Goal: Information Seeking & Learning: Learn about a topic

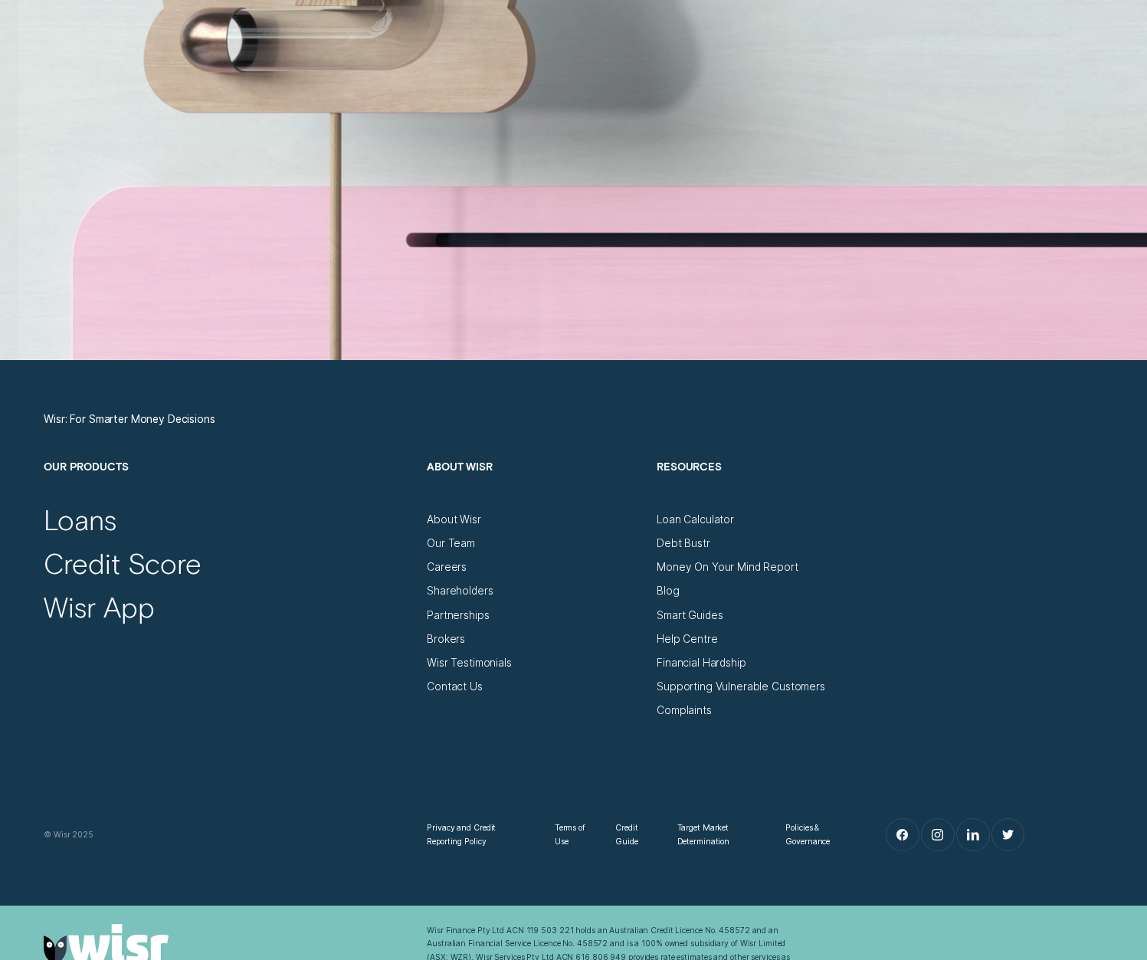
scroll to position [5288, 0]
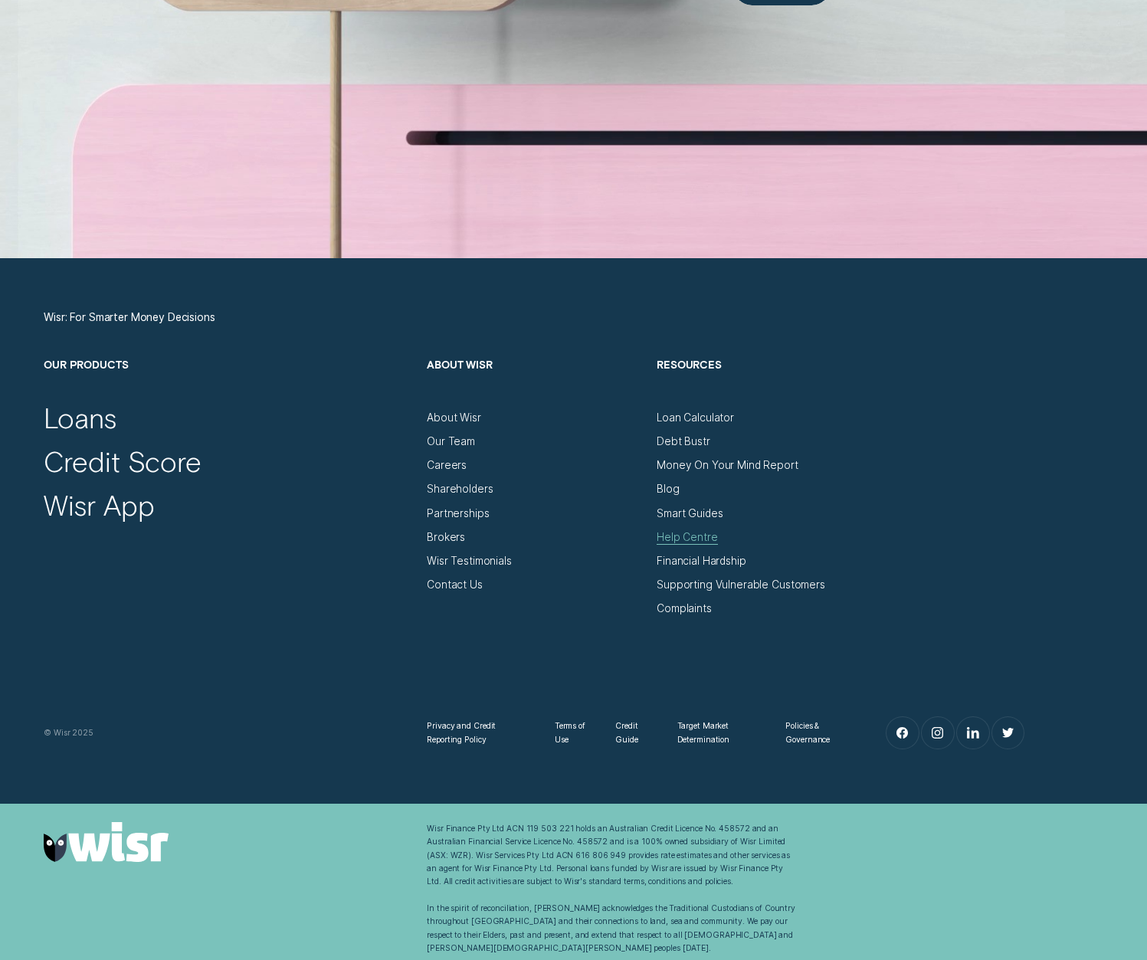
click at [670, 533] on div "Help Centre" at bounding box center [687, 537] width 61 height 13
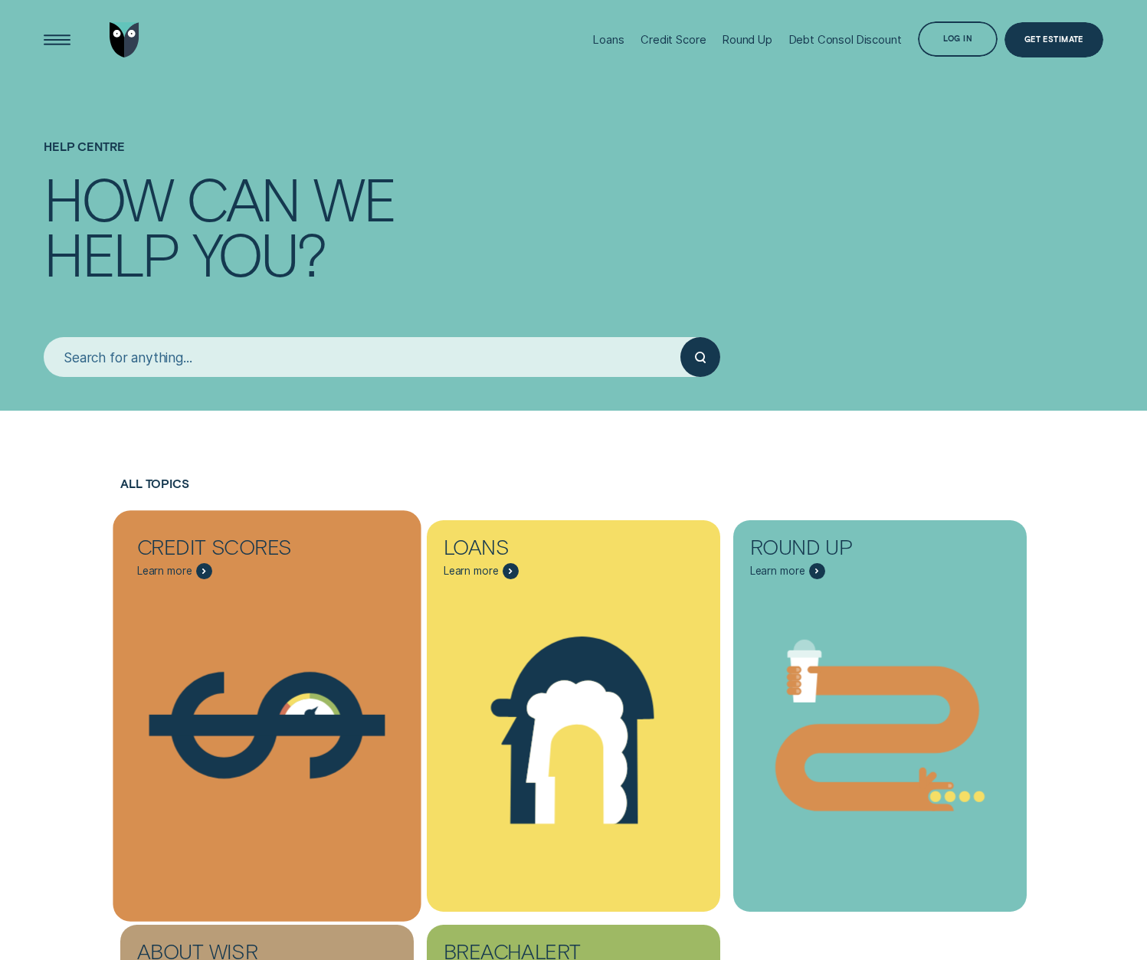
click at [300, 584] on div "Credit Score - Dollar" at bounding box center [267, 725] width 308 height 307
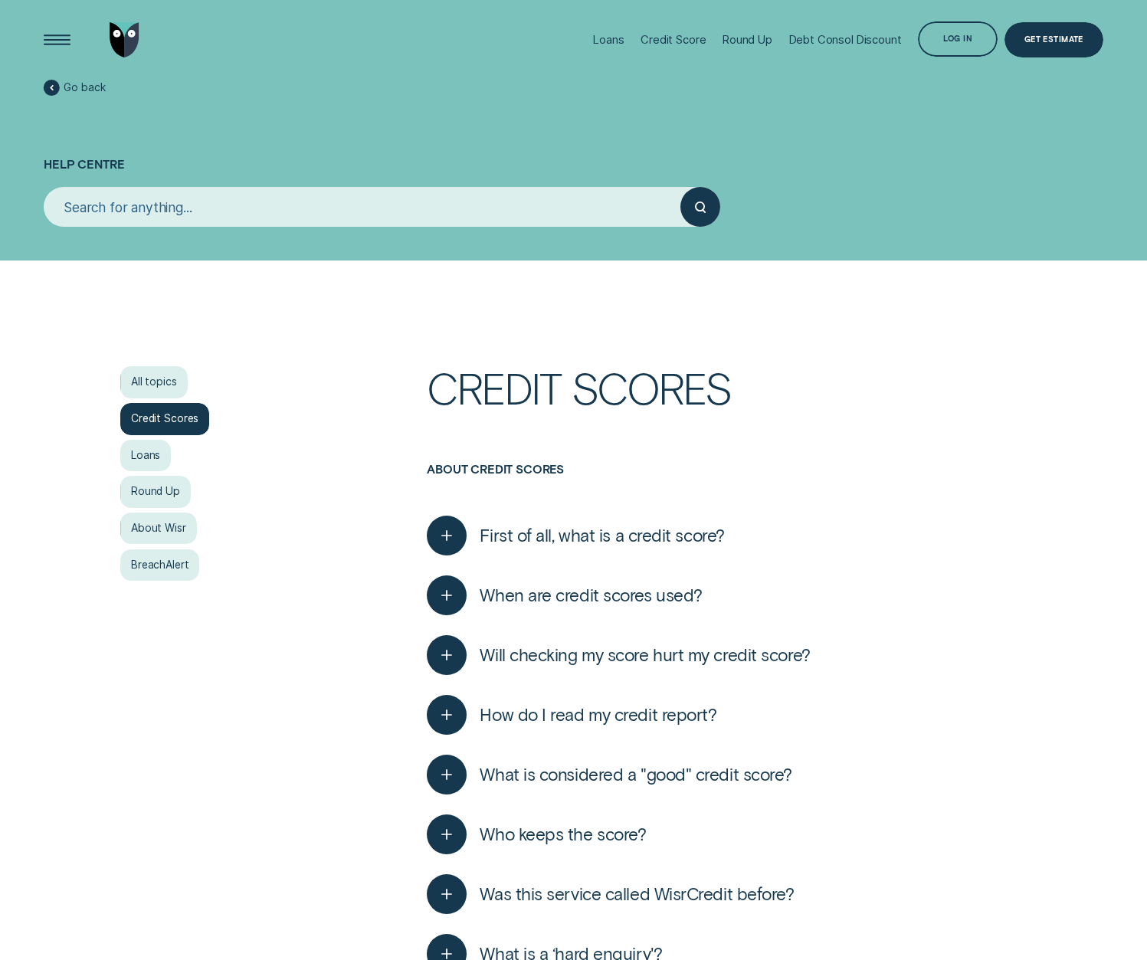
click at [498, 523] on button "First of all, what is a credit score?" at bounding box center [576, 536] width 298 height 40
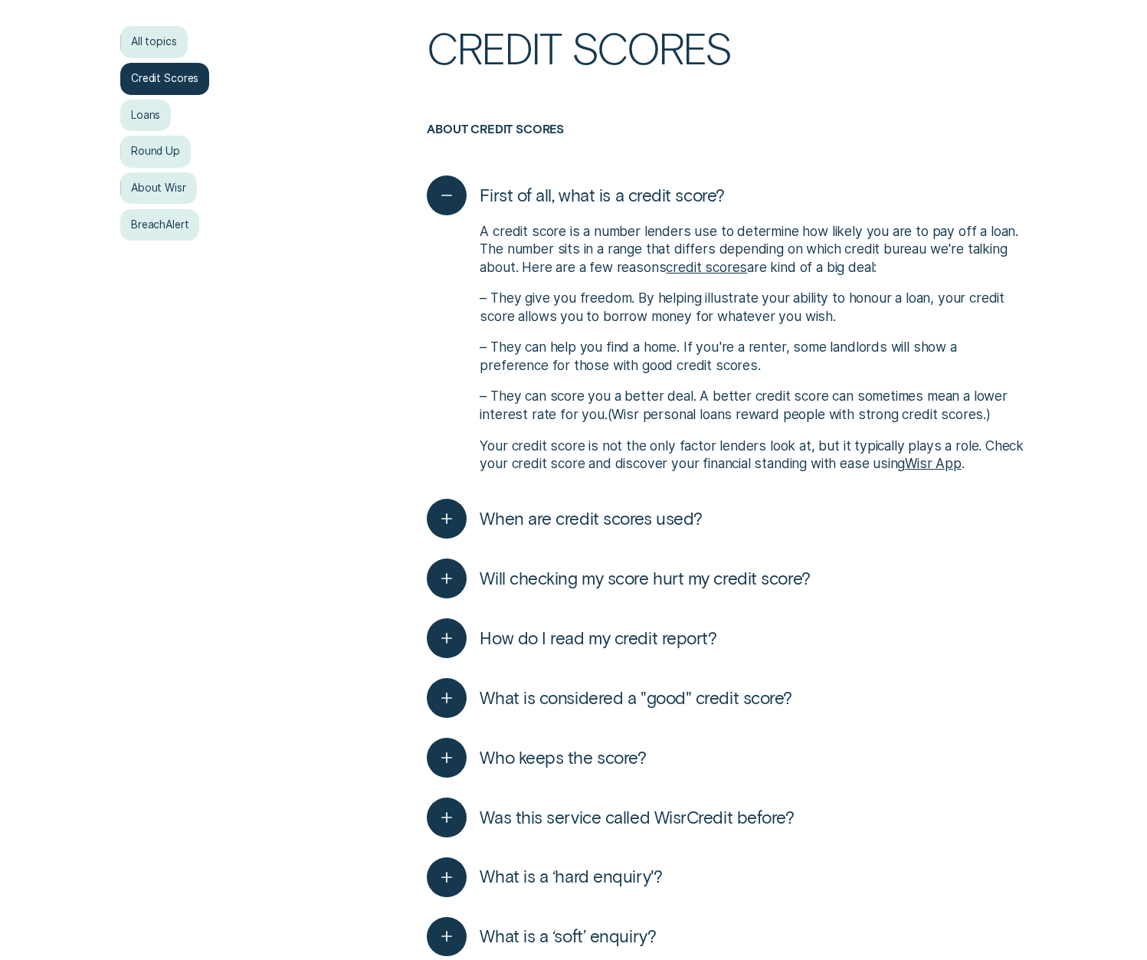
click at [530, 522] on span "When are credit scores used?" at bounding box center [591, 518] width 222 height 21
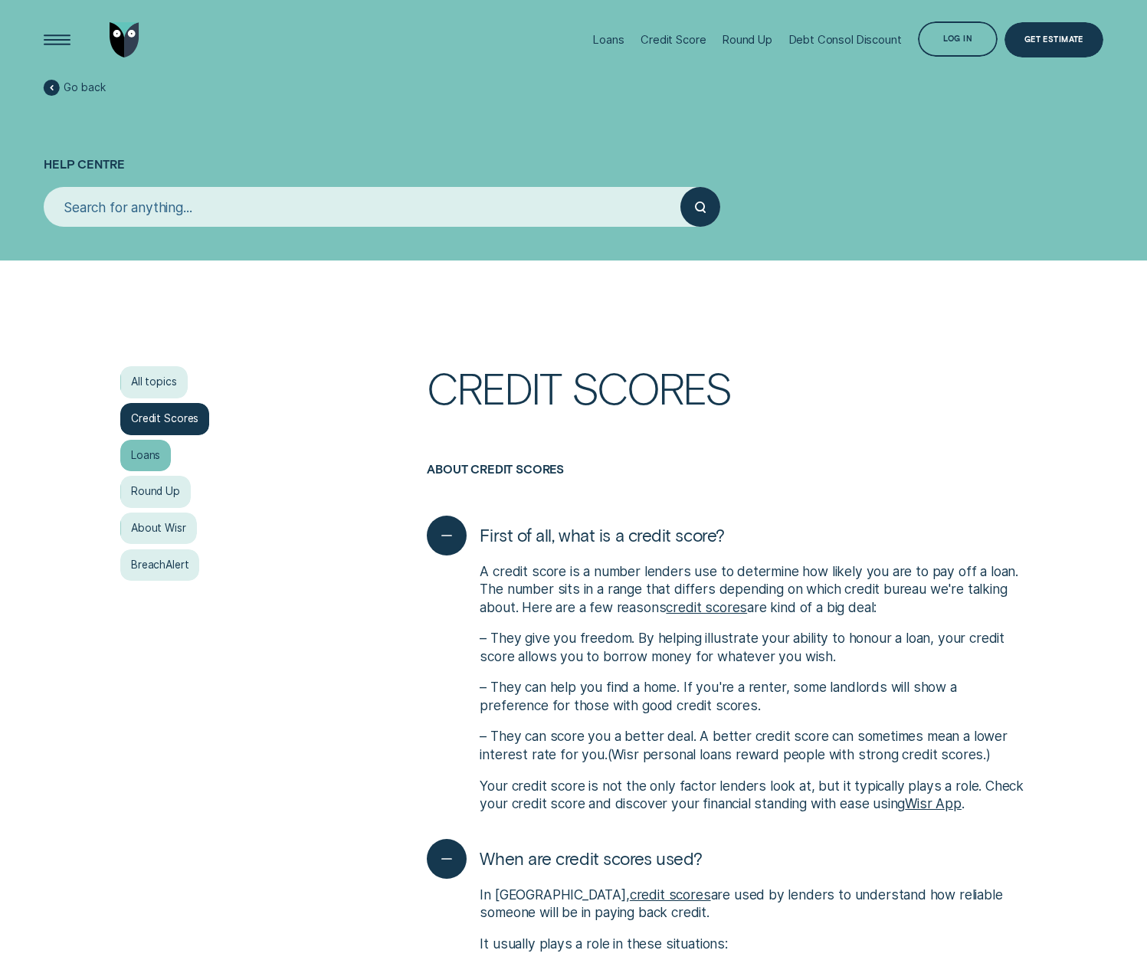
click at [133, 448] on div "Loans" at bounding box center [145, 456] width 51 height 32
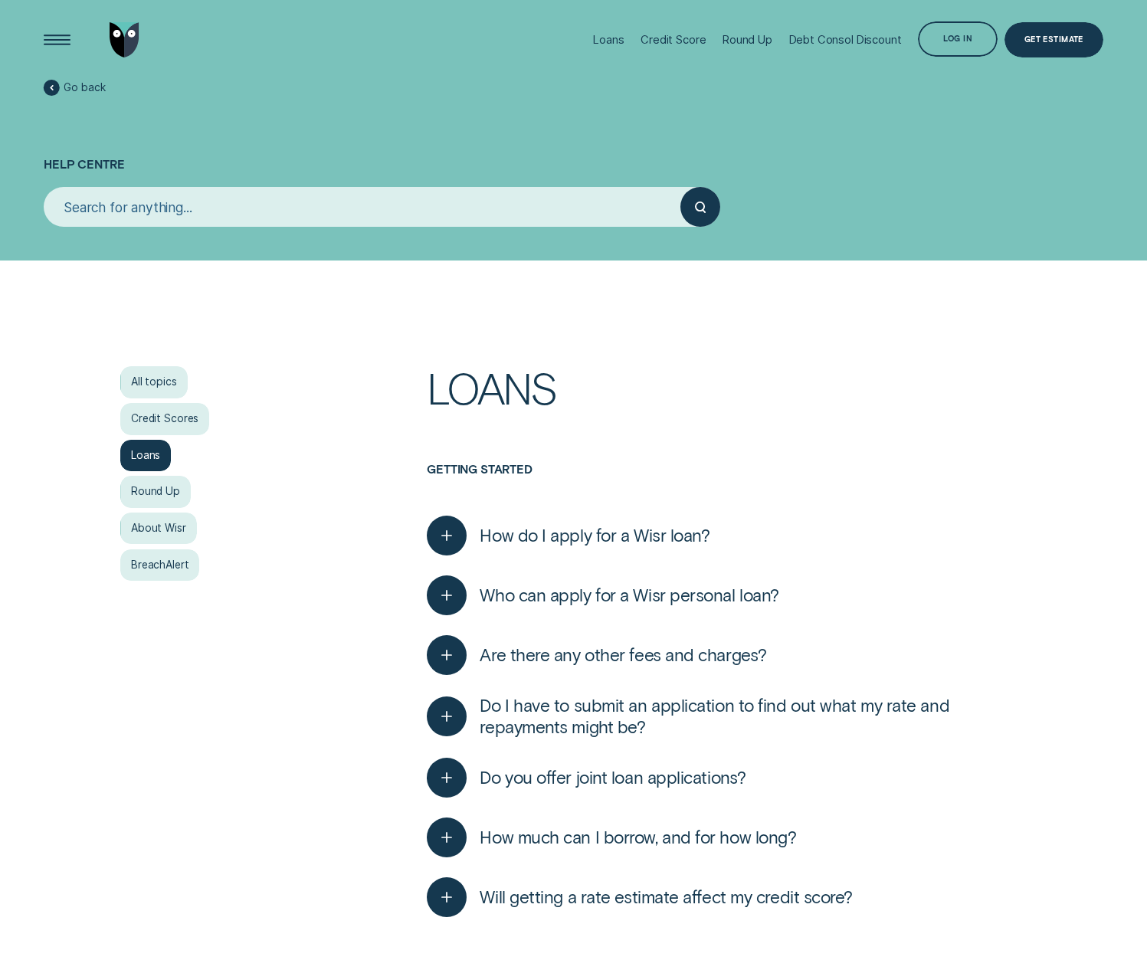
click at [480, 534] on span "How do I apply for a Wisr loan?" at bounding box center [595, 535] width 230 height 21
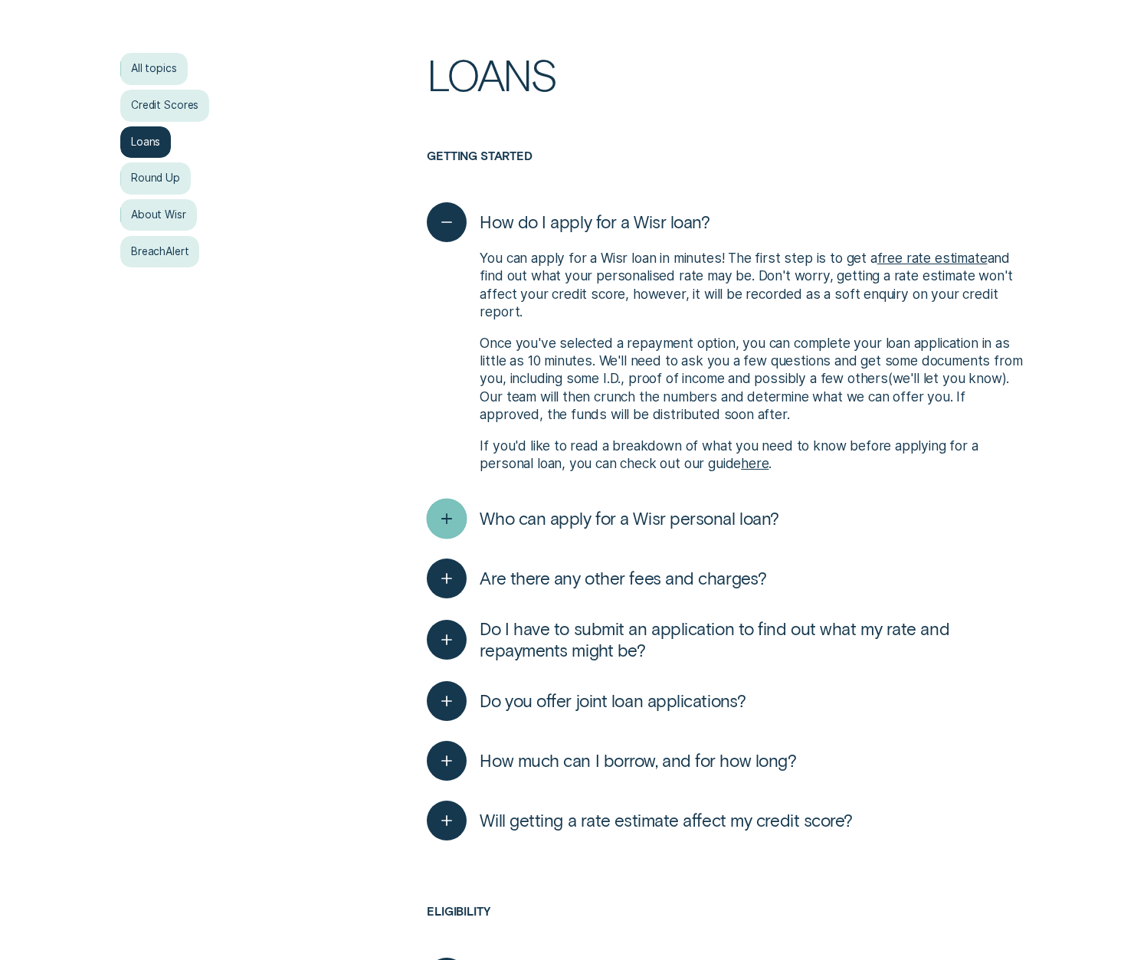
click at [441, 520] on icon "button" at bounding box center [447, 519] width 21 height 24
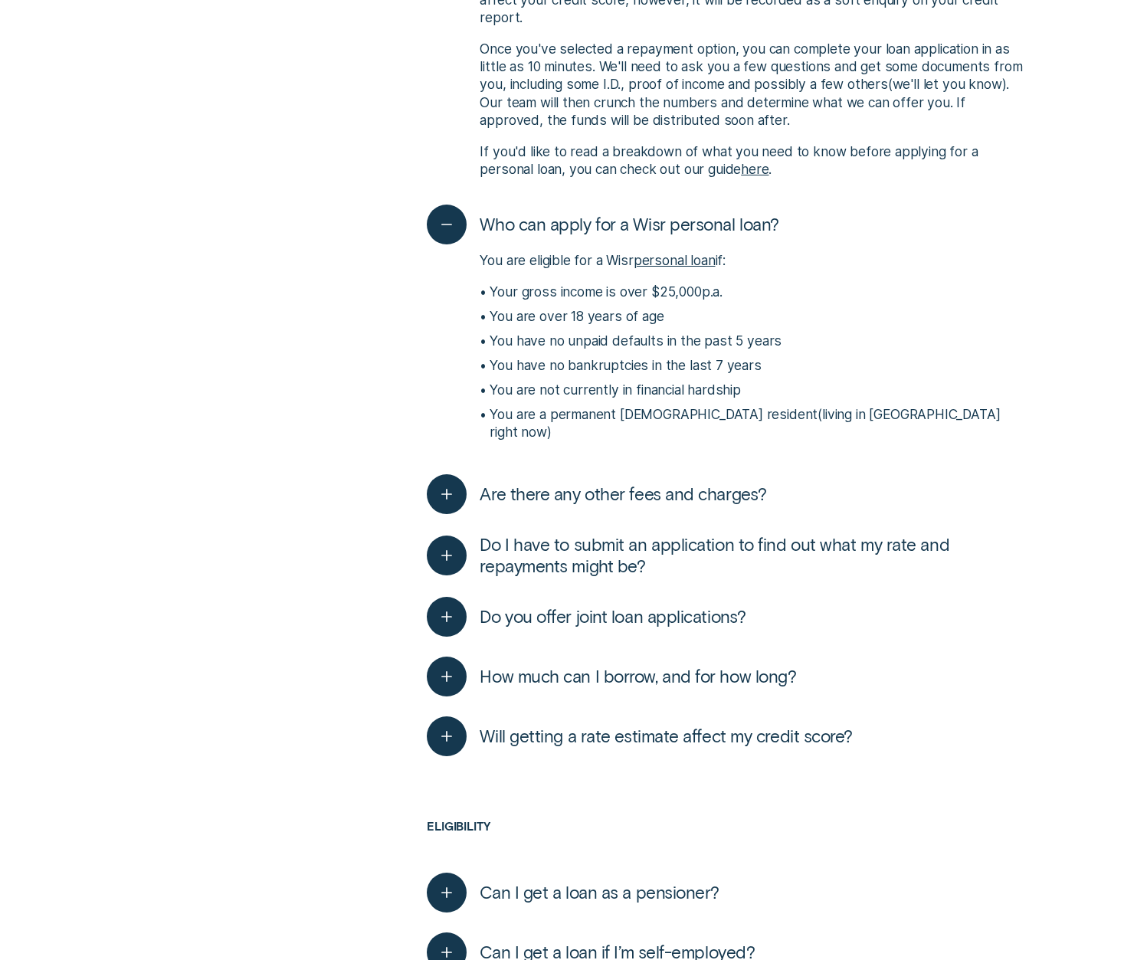
scroll to position [769, 0]
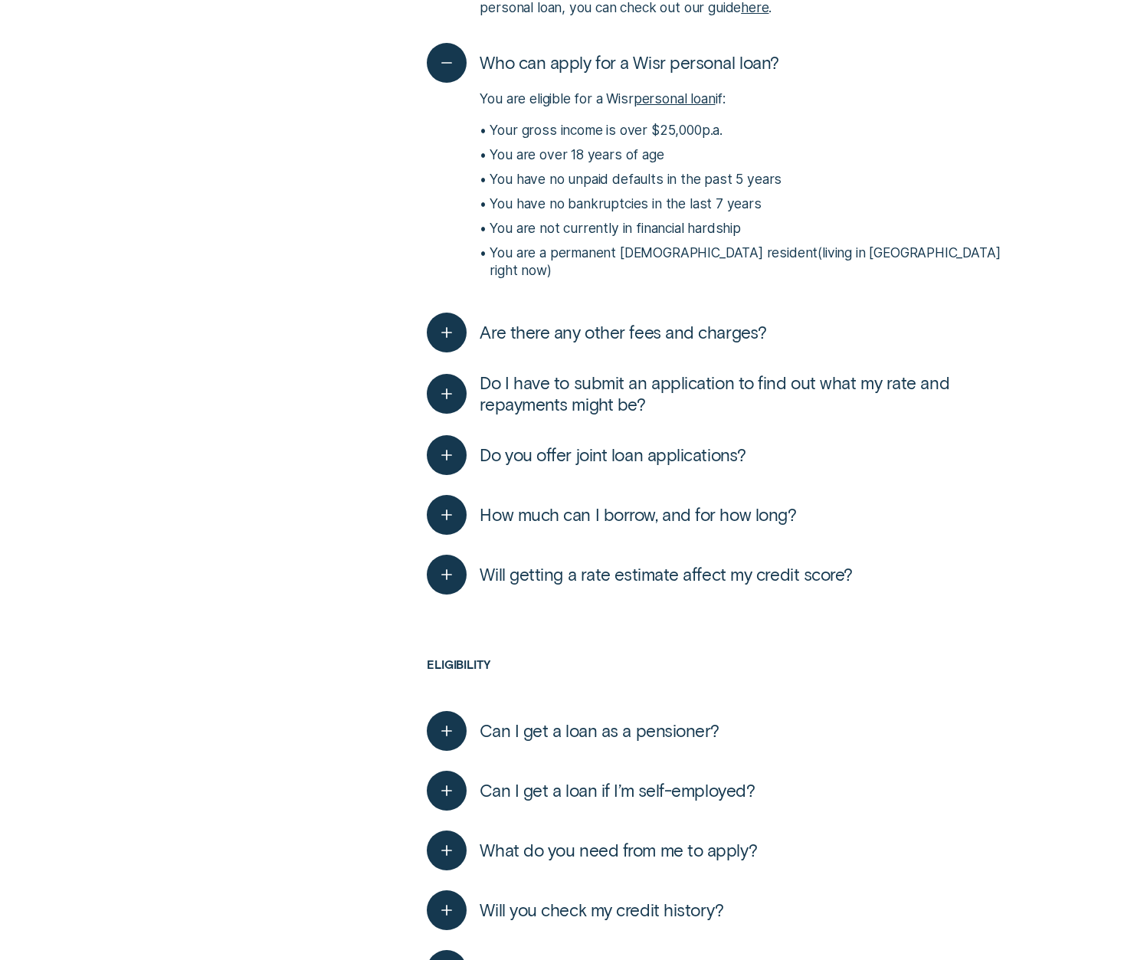
click at [441, 267] on div "You are eligible for a Wisr personal loan if: Your gross income is over $25,000…" at bounding box center [727, 188] width 600 height 210
click at [441, 313] on div "button" at bounding box center [447, 333] width 40 height 40
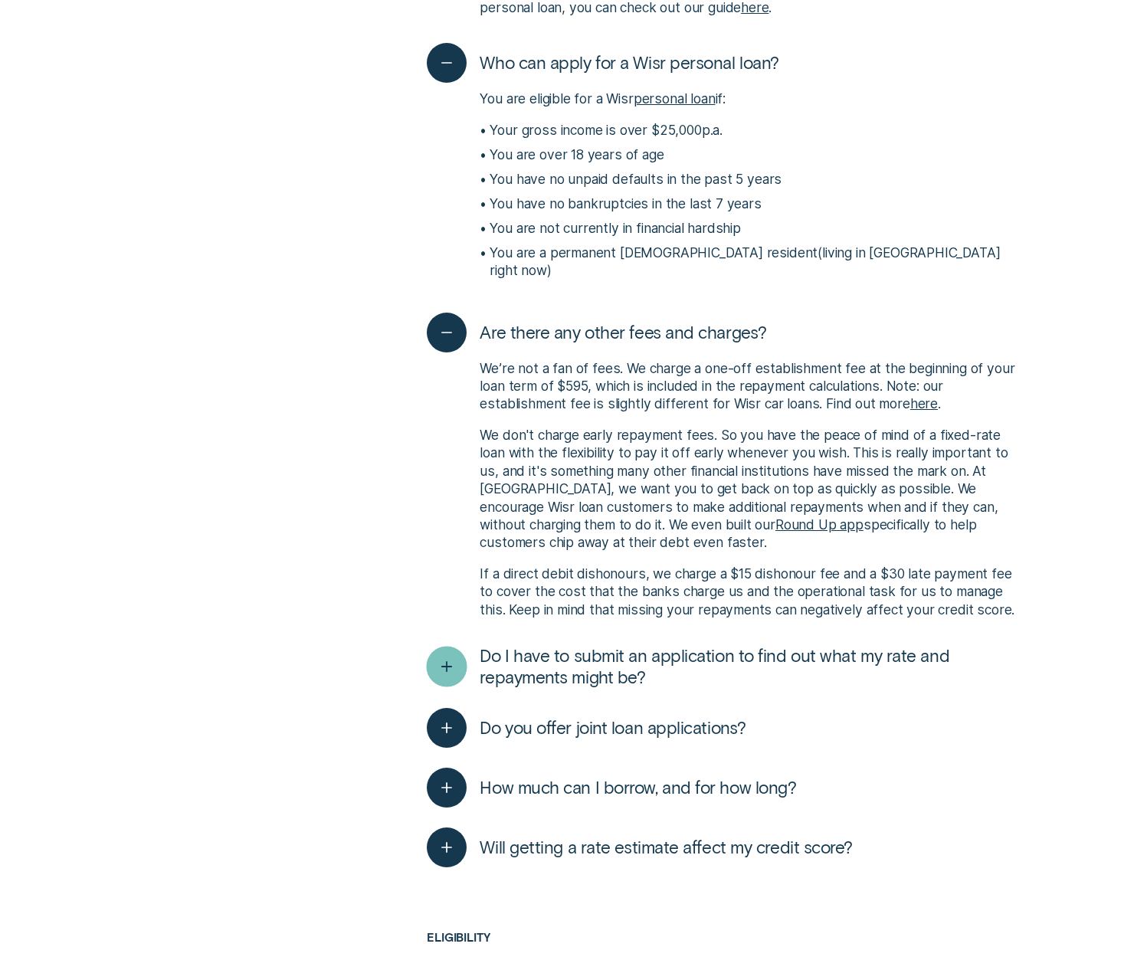
click at [445, 656] on icon "button" at bounding box center [447, 667] width 21 height 24
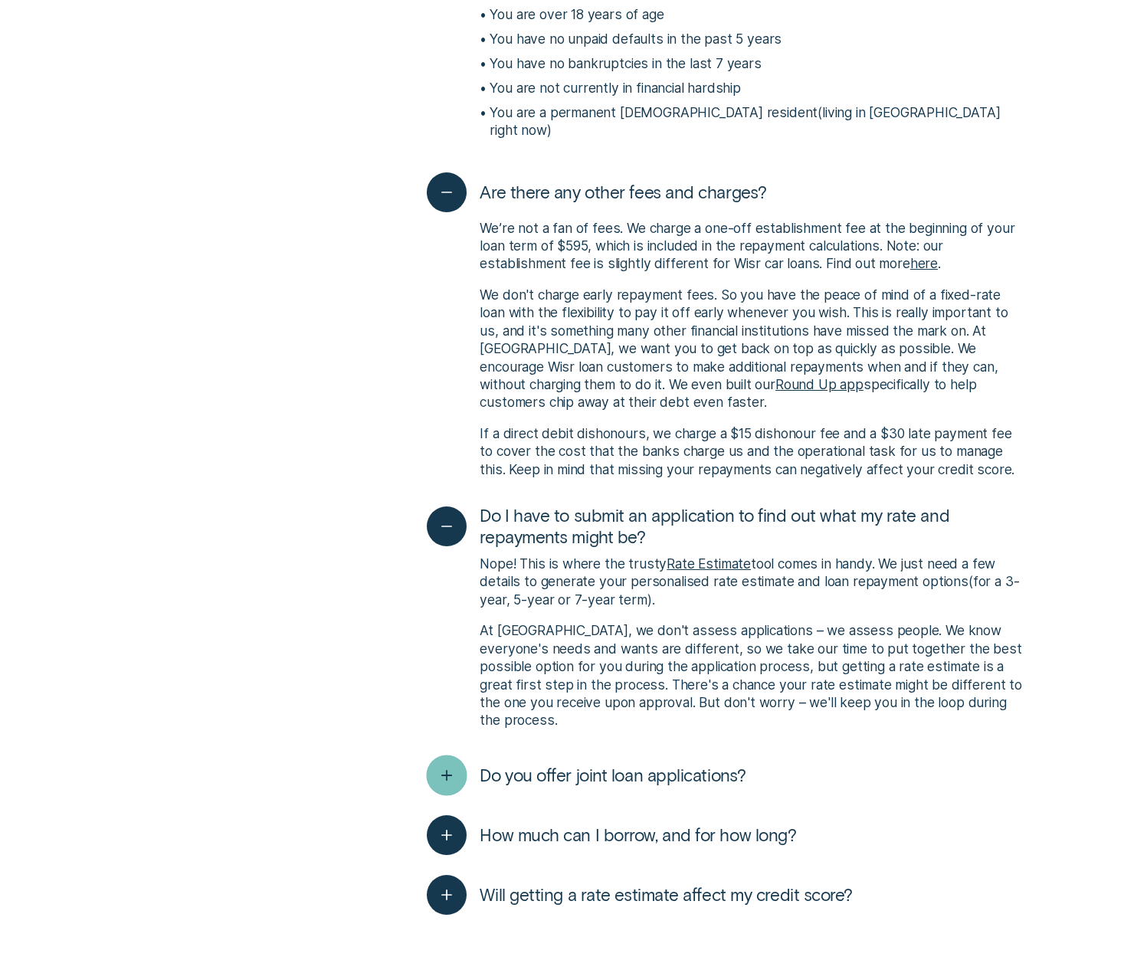
click at [445, 764] on icon "button" at bounding box center [447, 776] width 21 height 24
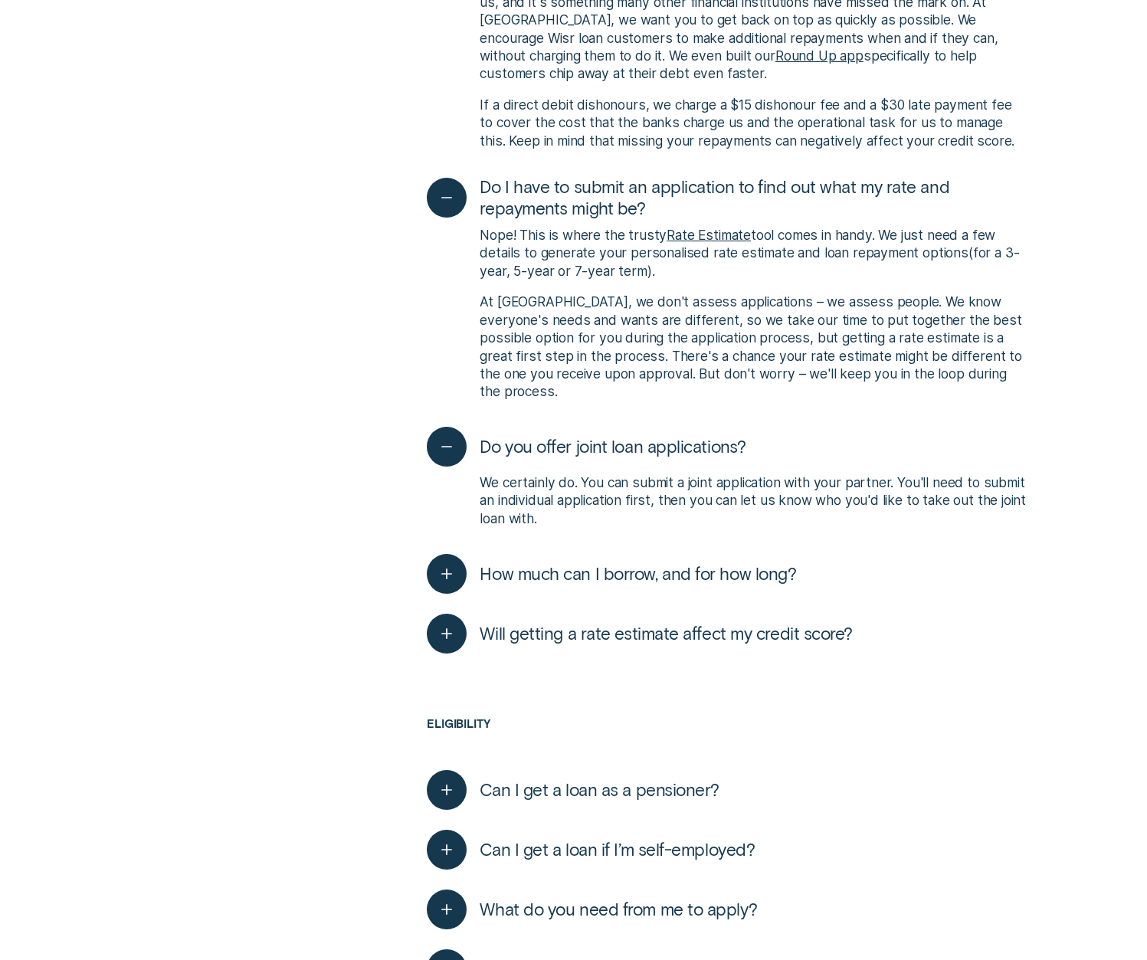
scroll to position [1324, 0]
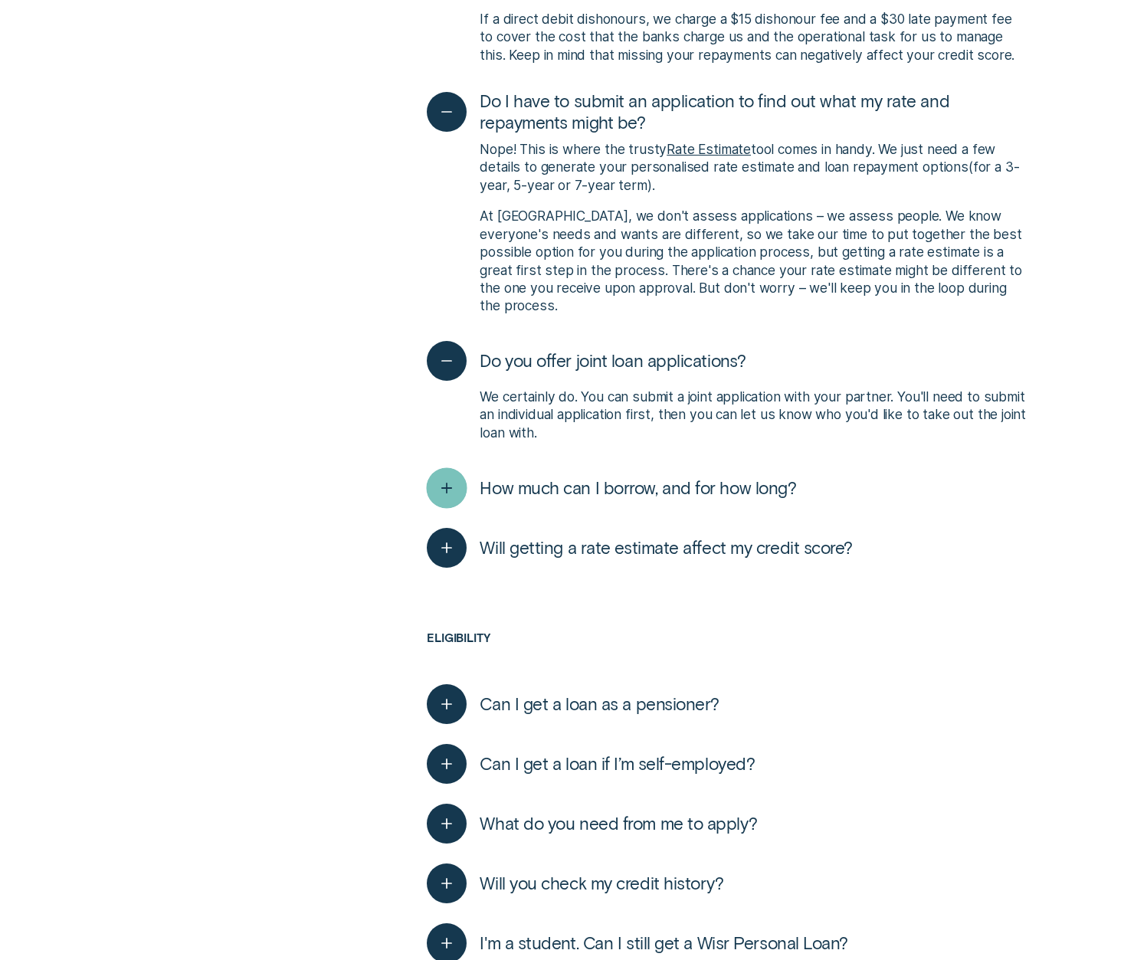
click at [442, 468] on div "button" at bounding box center [447, 488] width 40 height 40
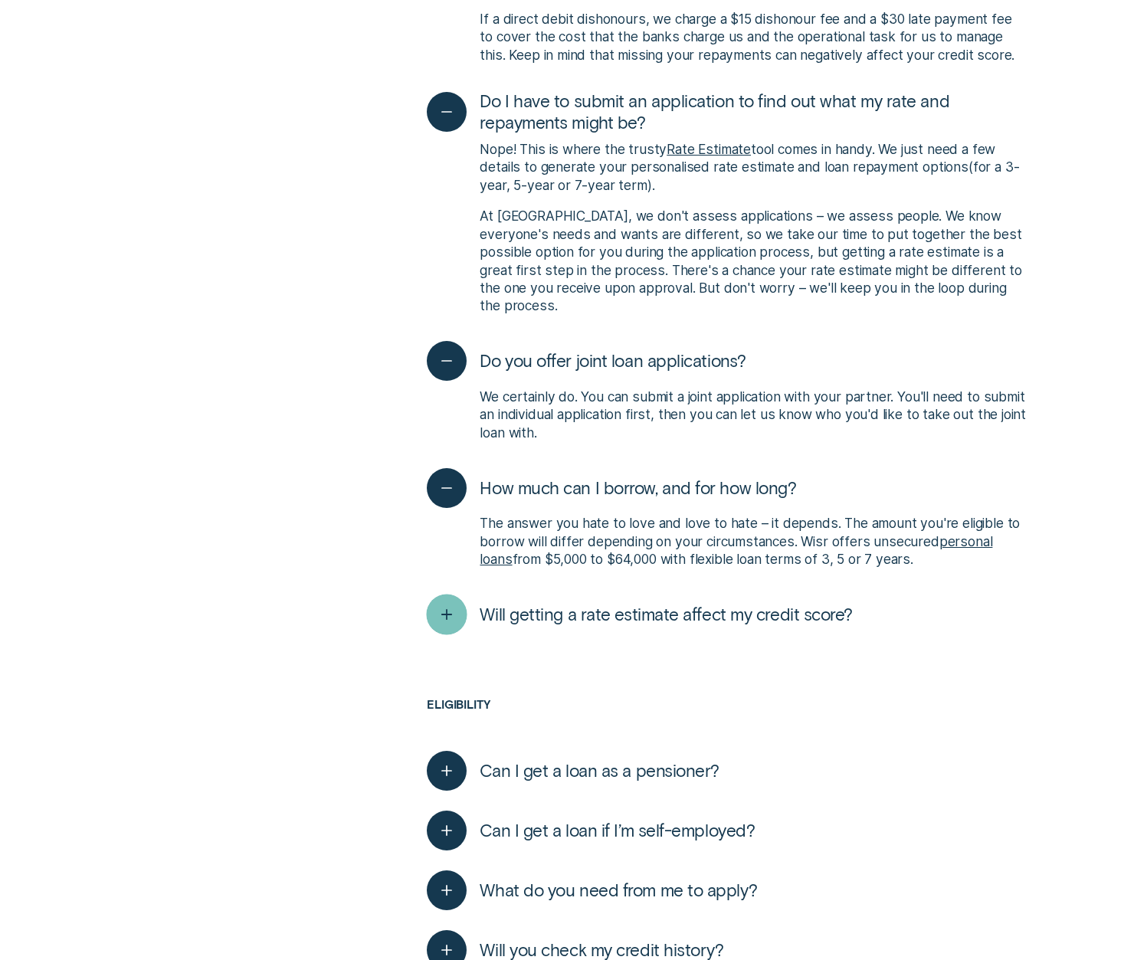
click at [432, 595] on div "button" at bounding box center [447, 615] width 41 height 41
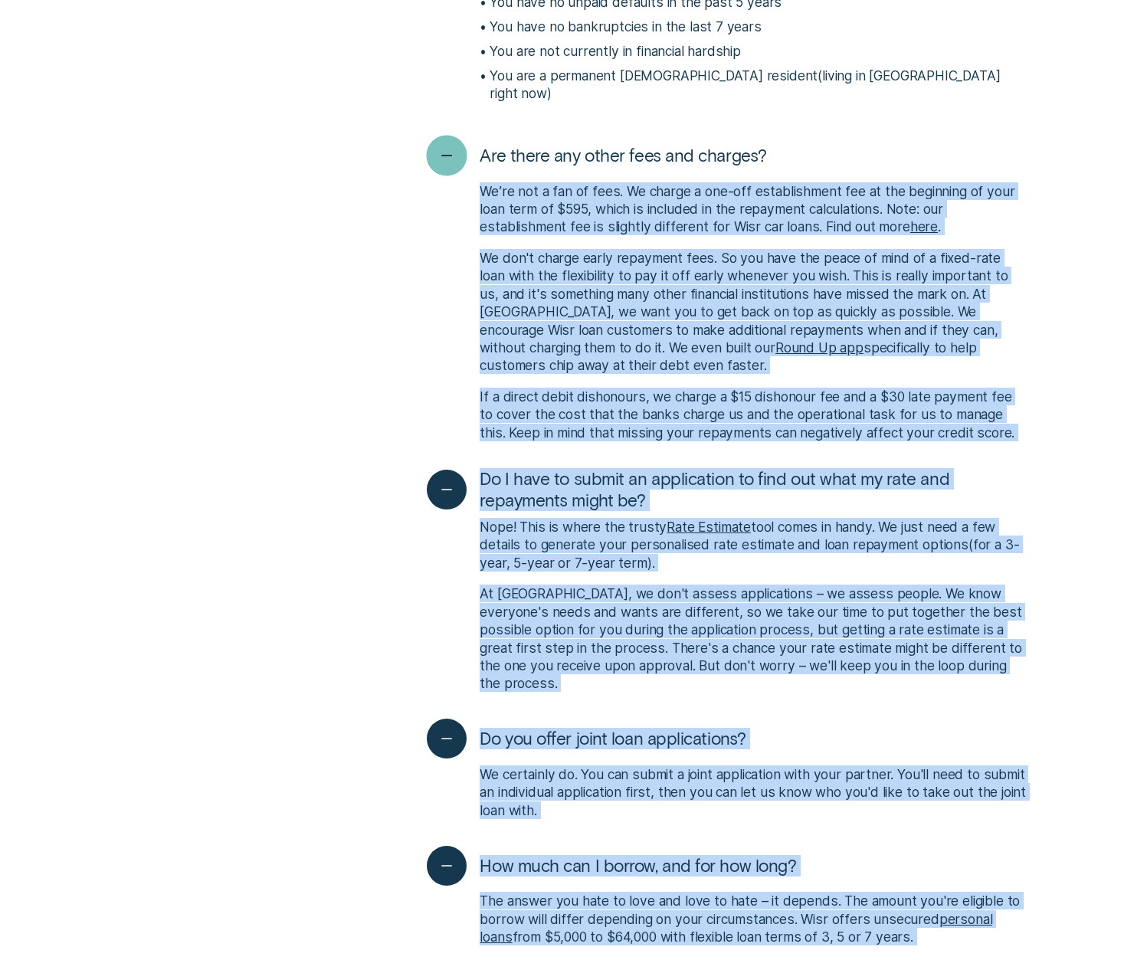
drag, startPoint x: 968, startPoint y: 802, endPoint x: 446, endPoint y: 161, distance: 826.3
click at [446, 161] on div "How do I apply for a Wisr loan? You can apply for a Wisr loan in minutes! The f…" at bounding box center [727, 393] width 600 height 1668
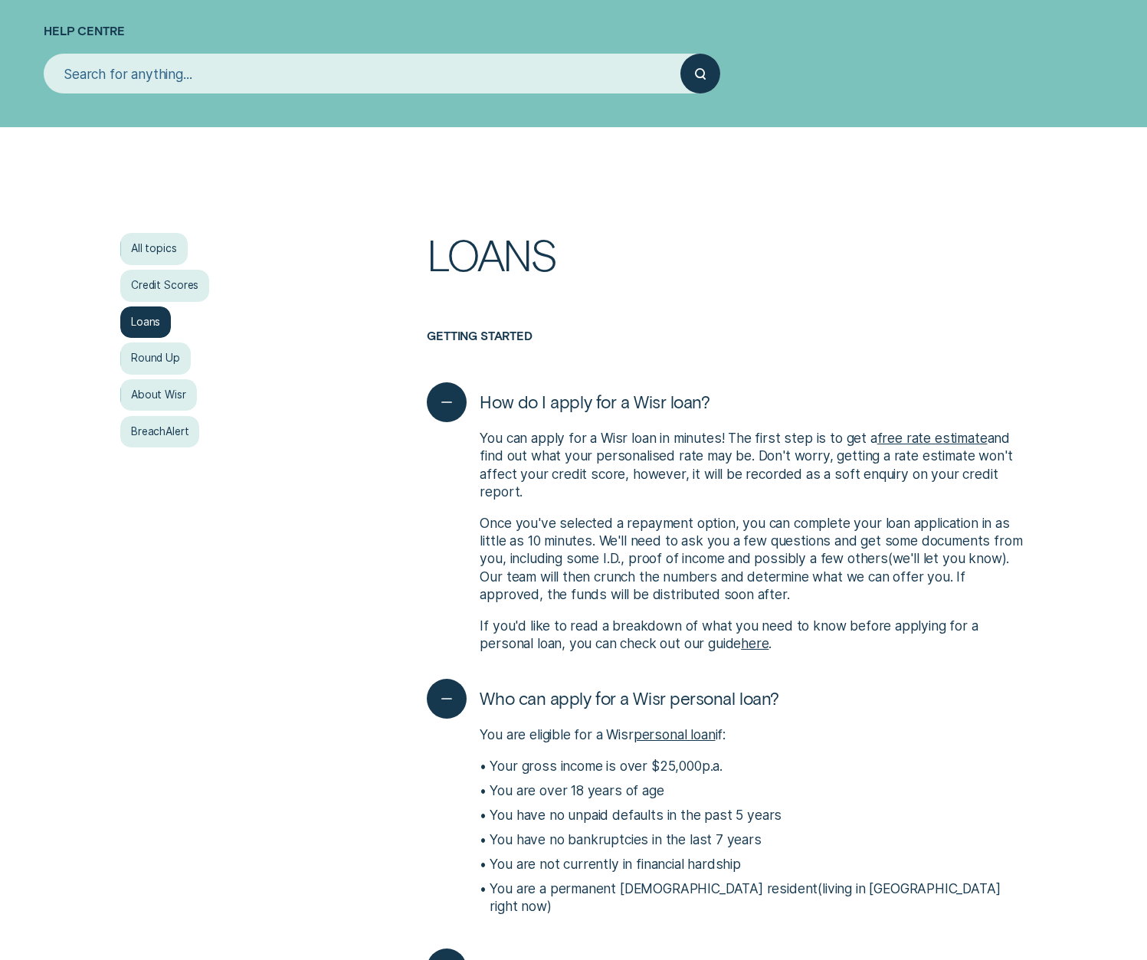
scroll to position [0, 0]
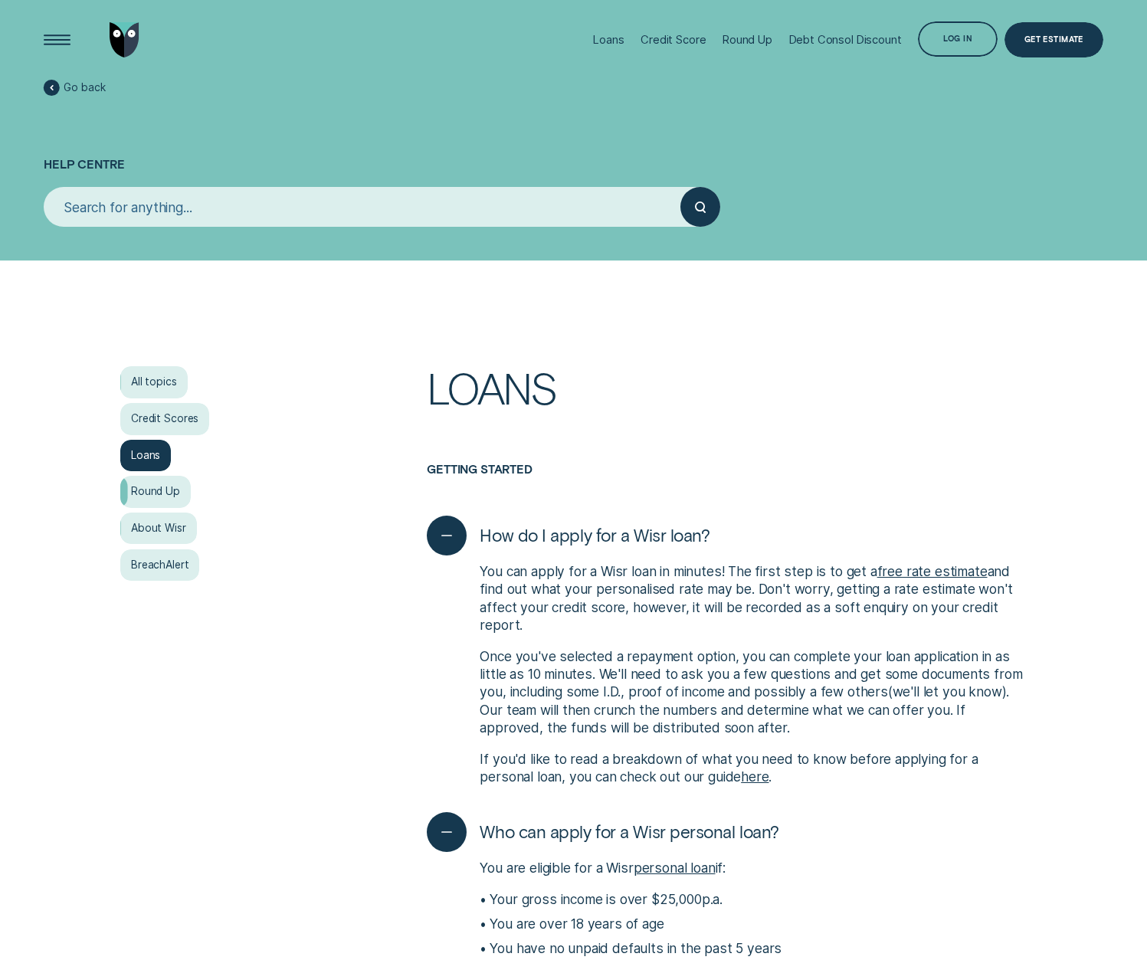
click at [167, 490] on div "Round Up" at bounding box center [155, 492] width 70 height 32
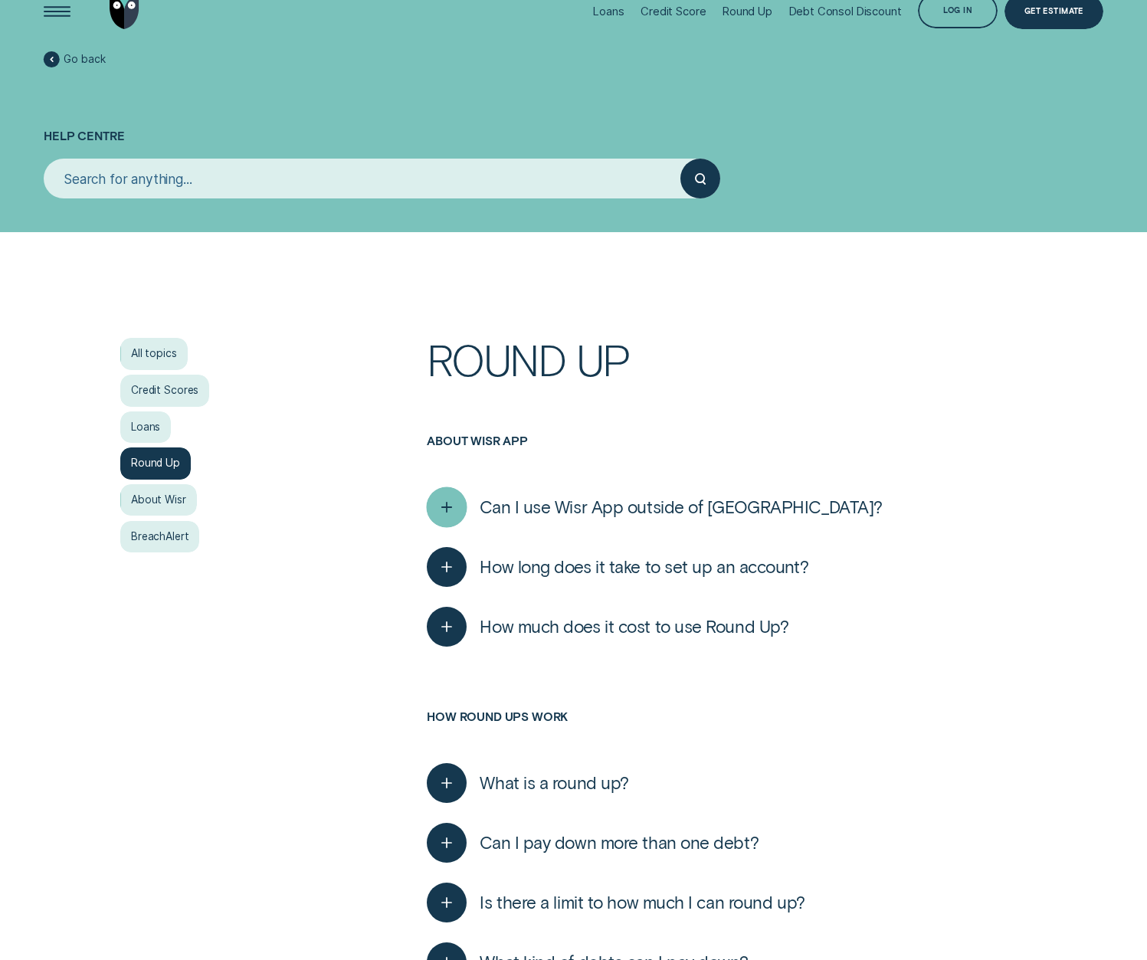
click at [464, 500] on div "button" at bounding box center [447, 507] width 41 height 41
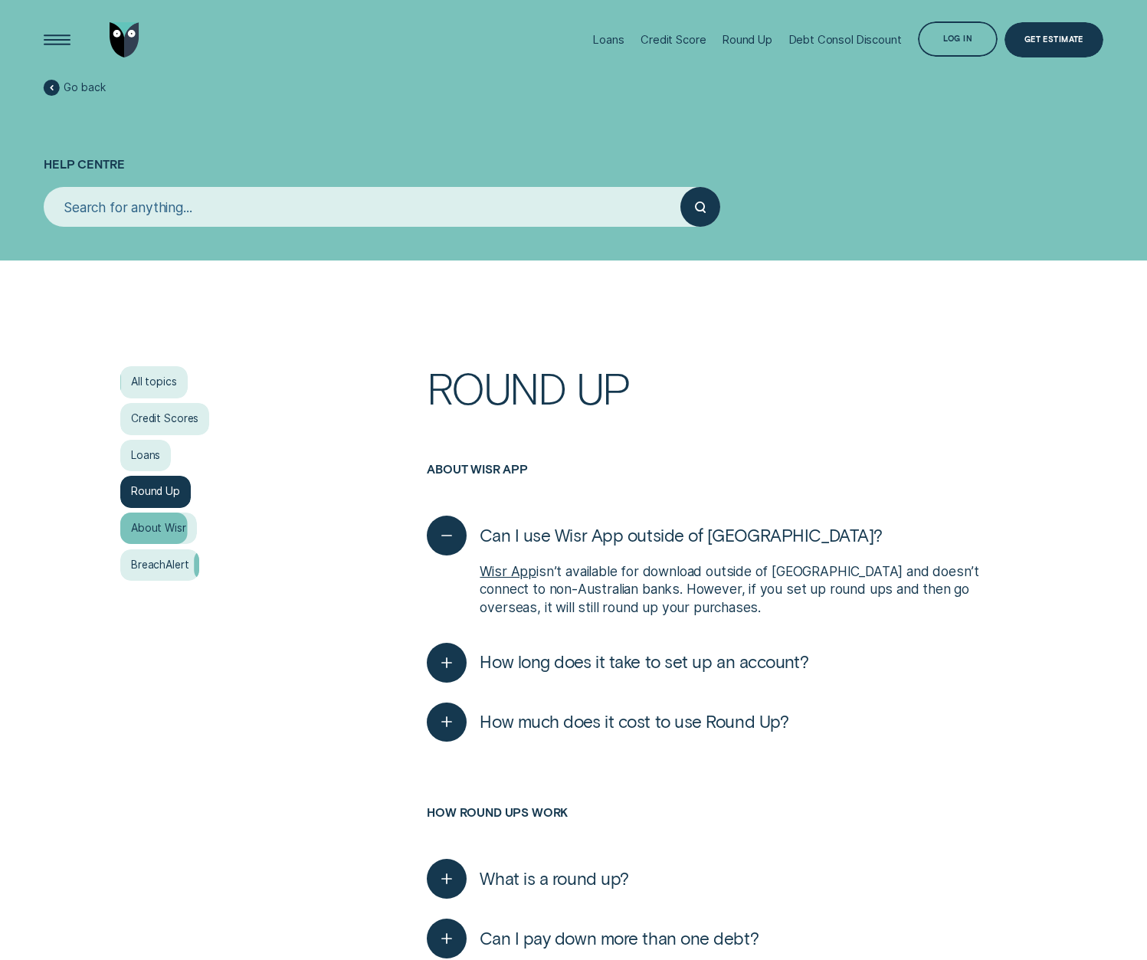
click at [158, 536] on div "About Wisr" at bounding box center [158, 529] width 76 height 32
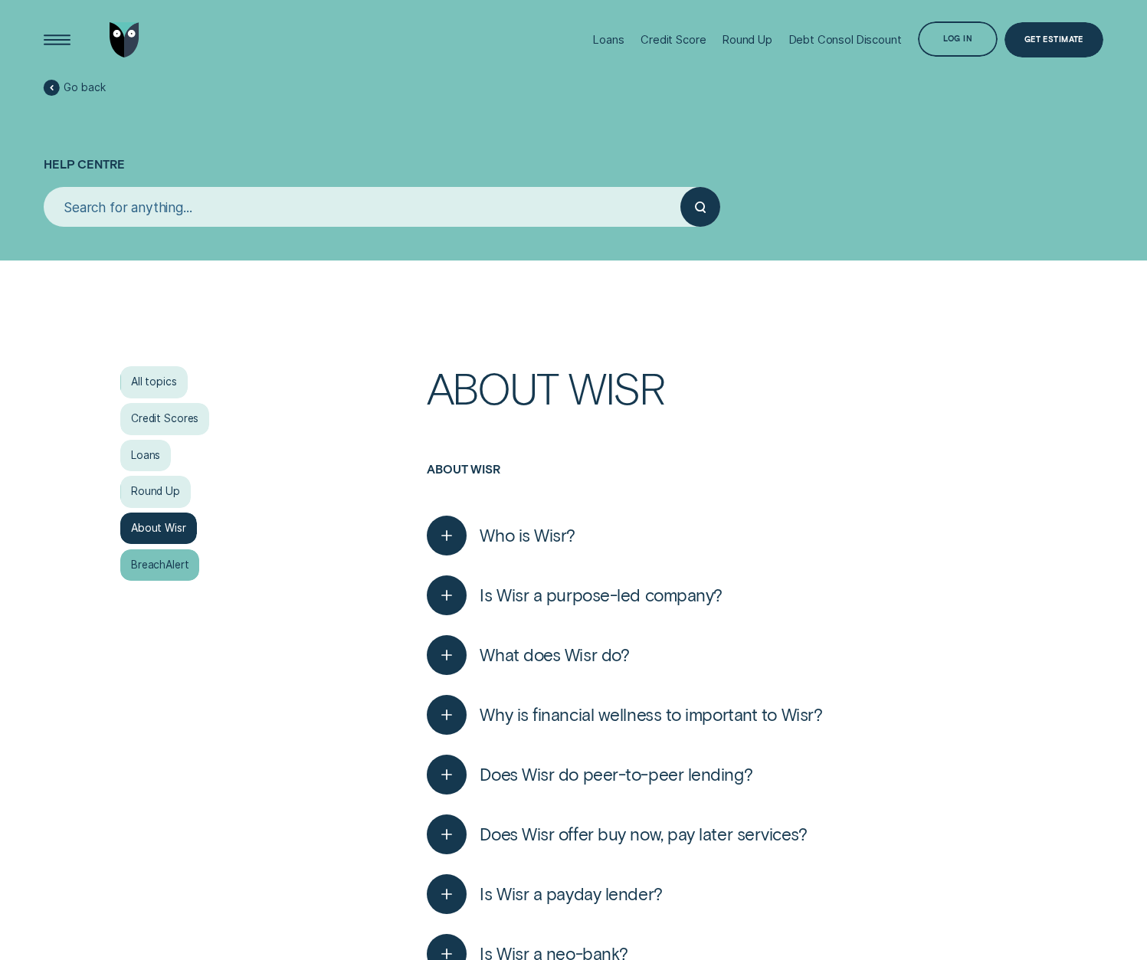
click at [166, 563] on div "BreachAlert" at bounding box center [159, 565] width 79 height 32
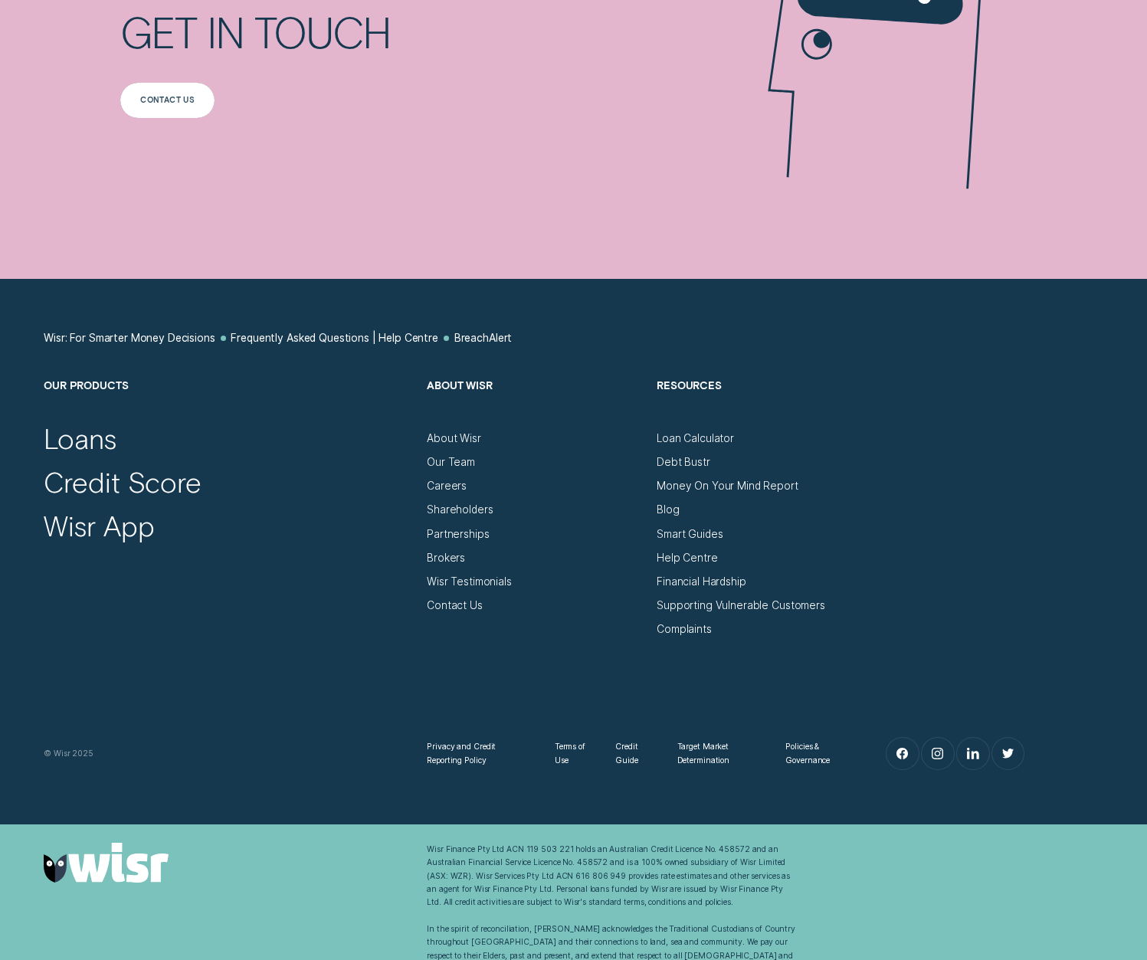
scroll to position [1766, 0]
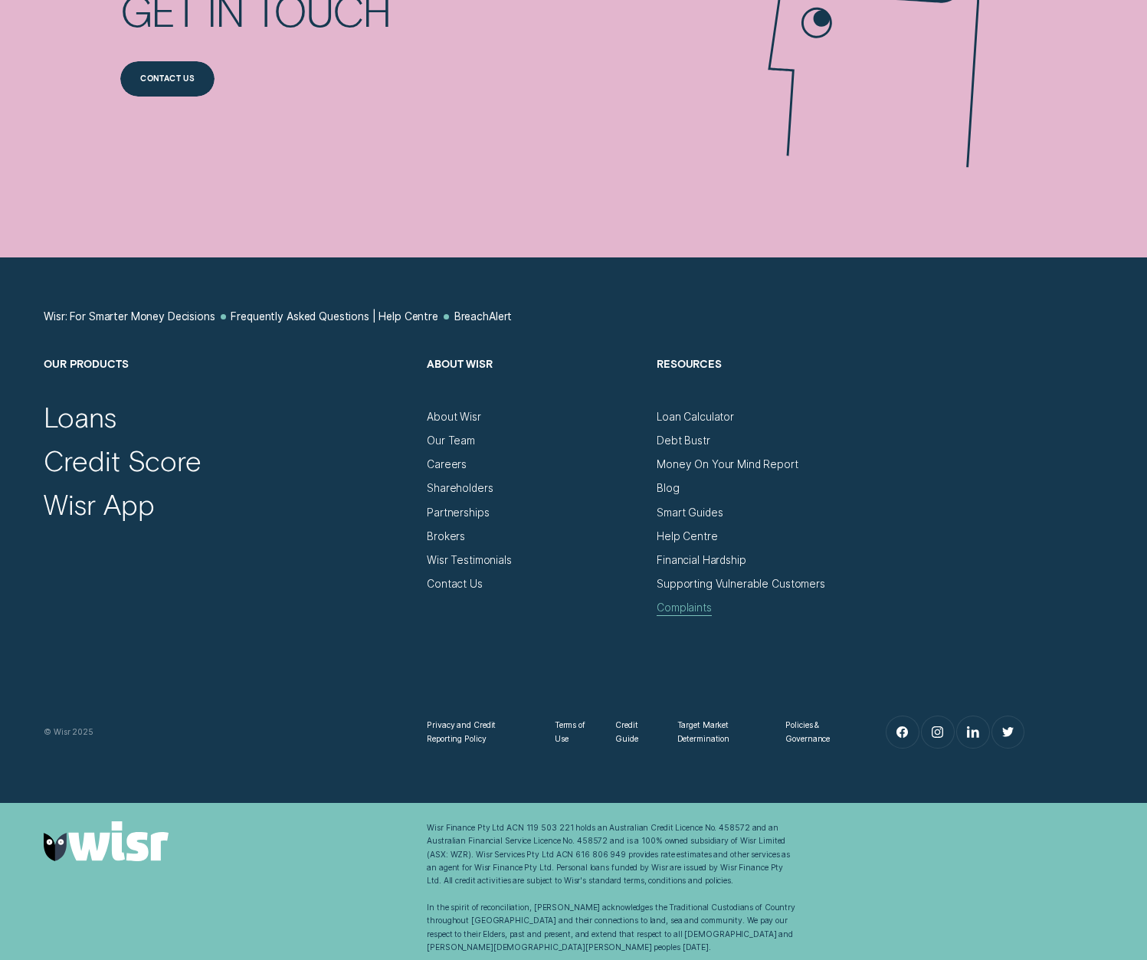
click at [682, 605] on div "Complaints" at bounding box center [684, 608] width 55 height 13
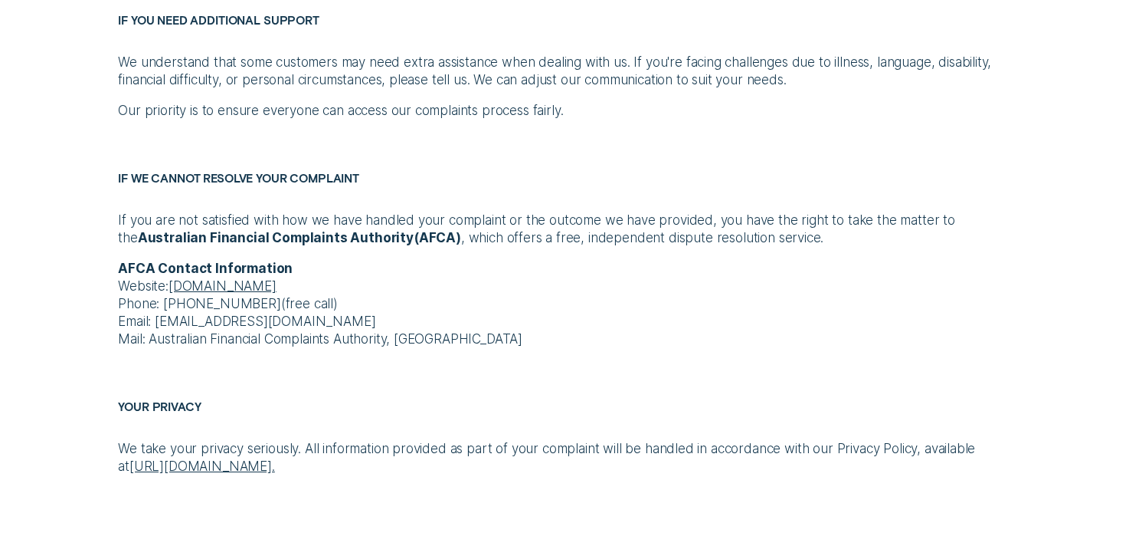
scroll to position [1985, 0]
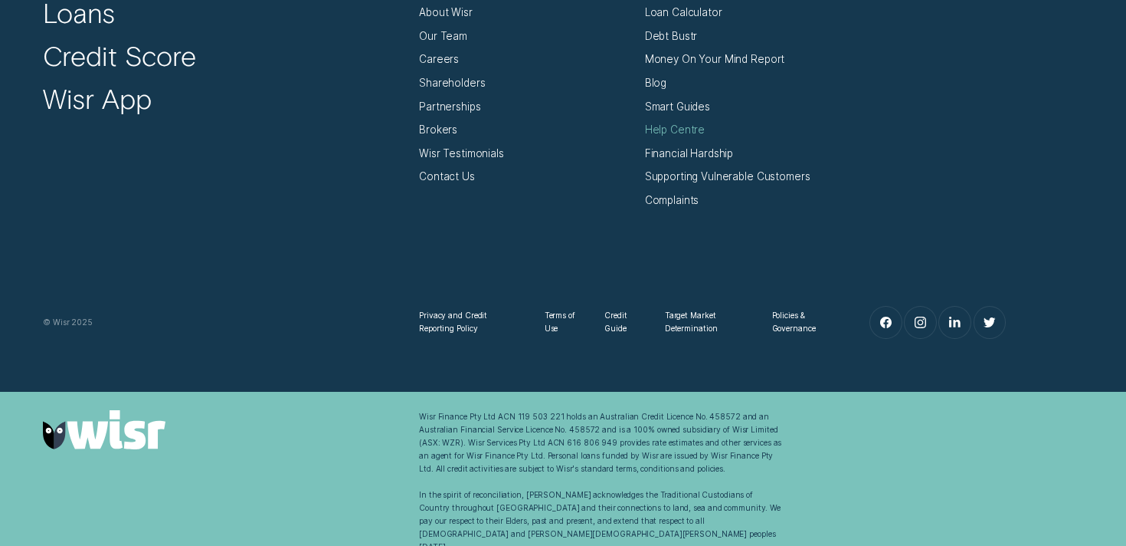
click at [669, 135] on div "Help Centre" at bounding box center [675, 129] width 61 height 13
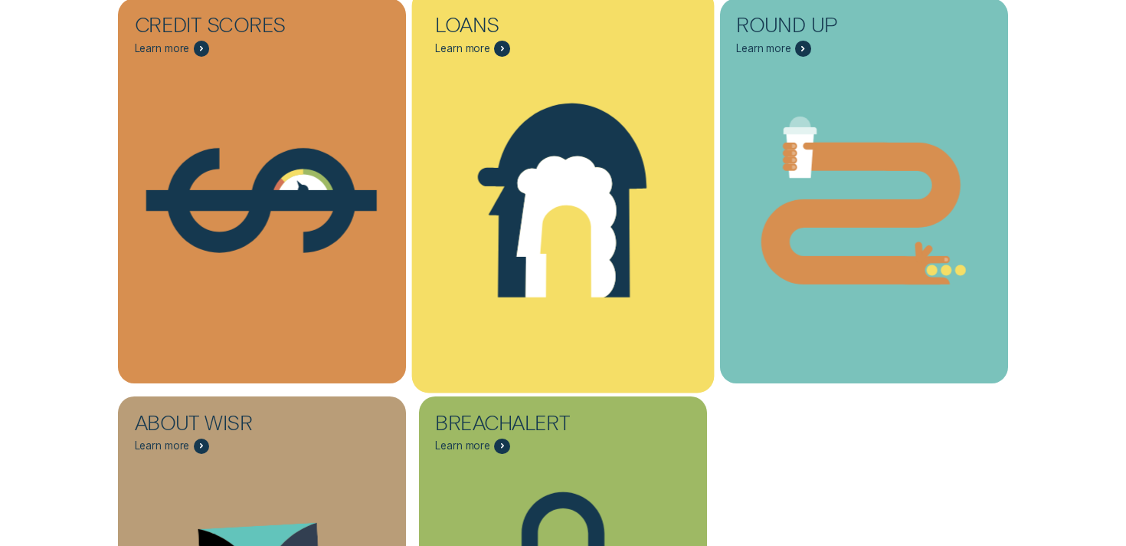
scroll to position [522, 0]
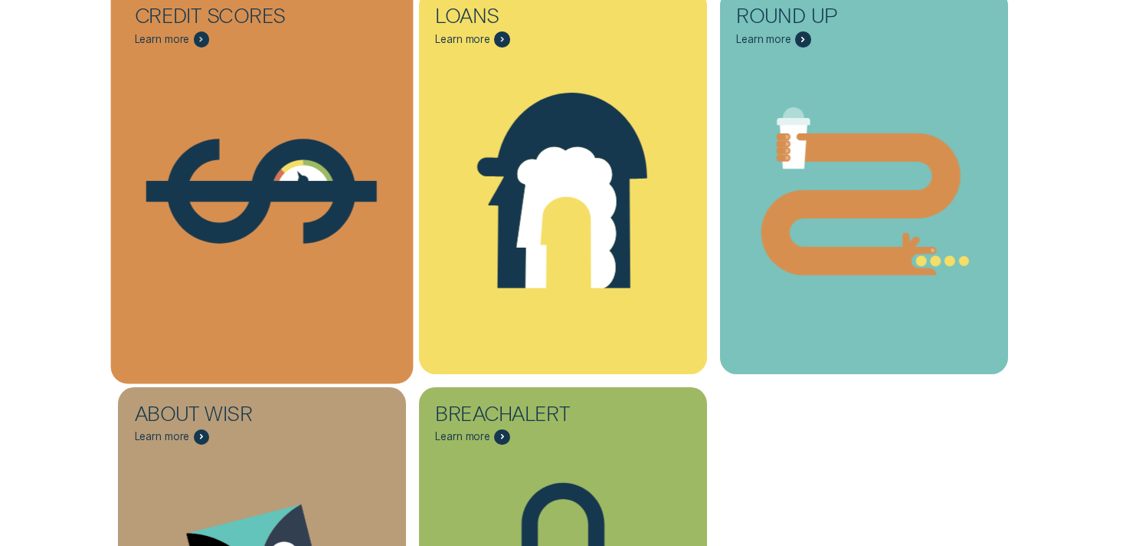
click at [302, 153] on icon "Credit Scores - Learn more" at bounding box center [262, 191] width 189 height 105
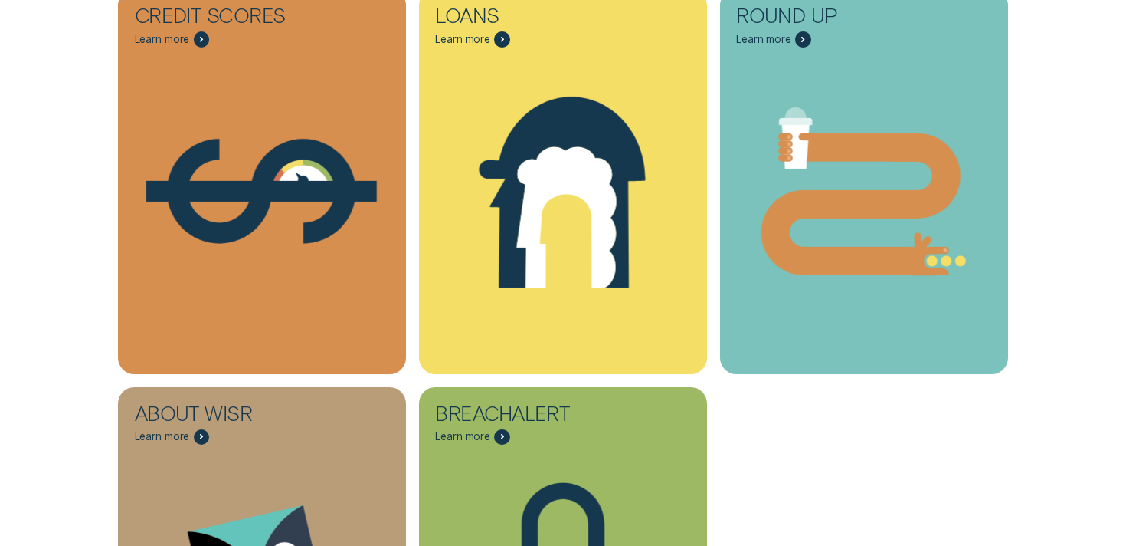
scroll to position [1985, 0]
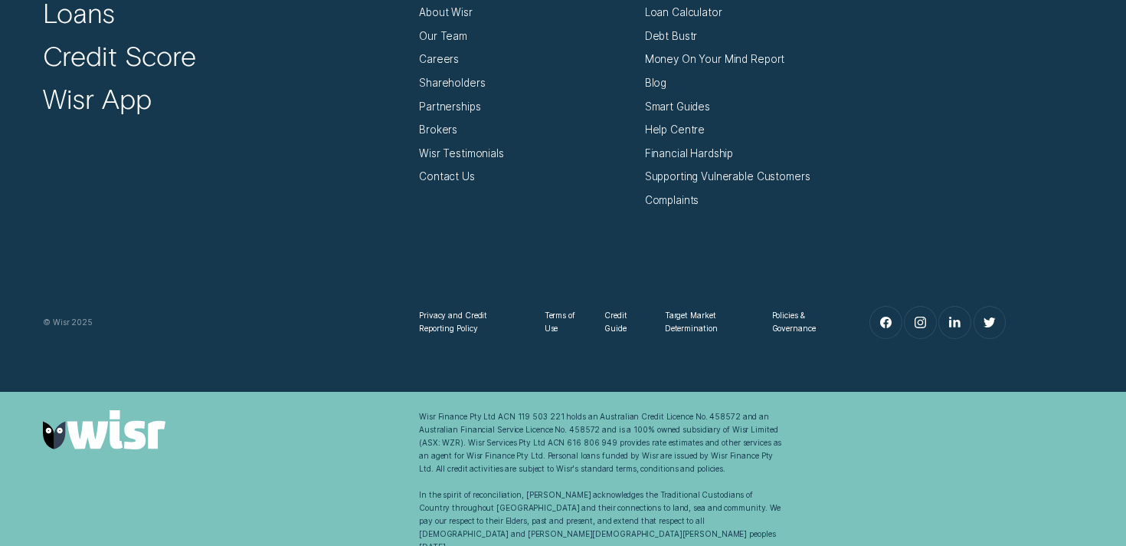
scroll to position [522, 0]
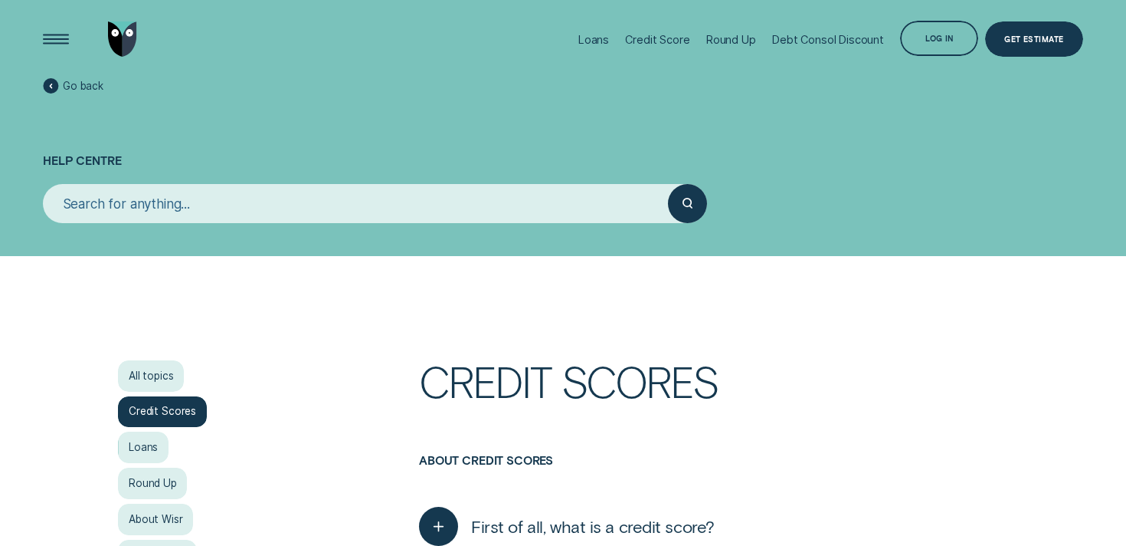
click at [181, 117] on h1 "Help Centre" at bounding box center [563, 139] width 1041 height 89
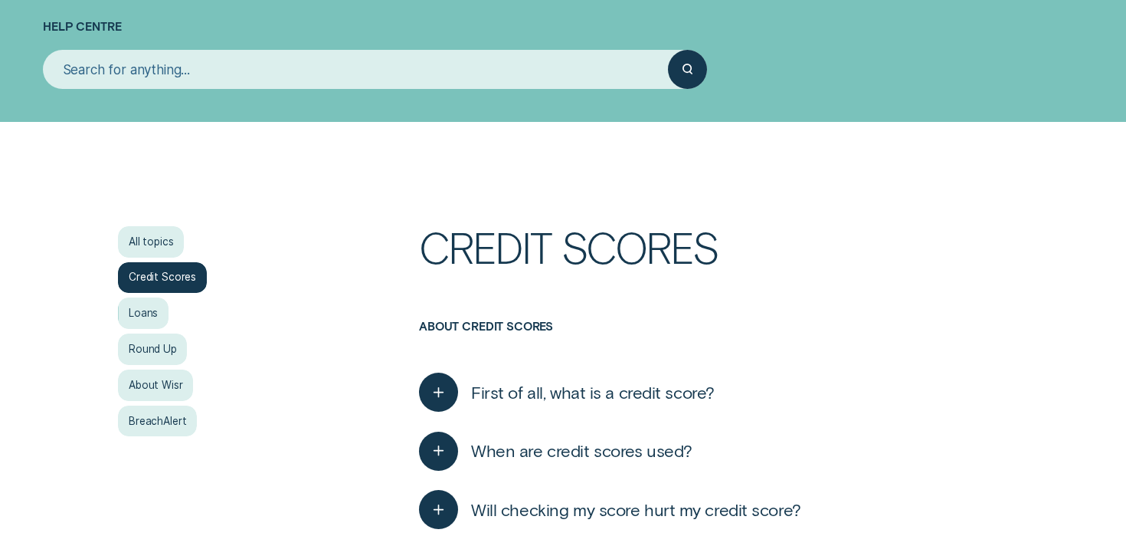
scroll to position [152, 0]
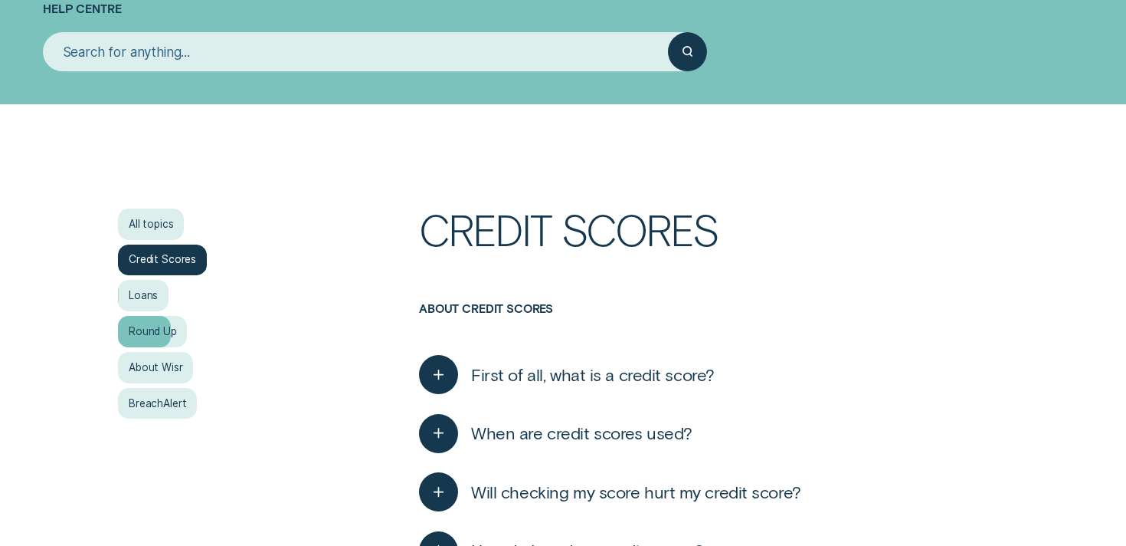
click at [130, 310] on div "All topics Credit Scores Loans Round Up About [PERSON_NAME]" at bounding box center [262, 313] width 288 height 211
click at [146, 285] on div "Loans" at bounding box center [143, 295] width 51 height 31
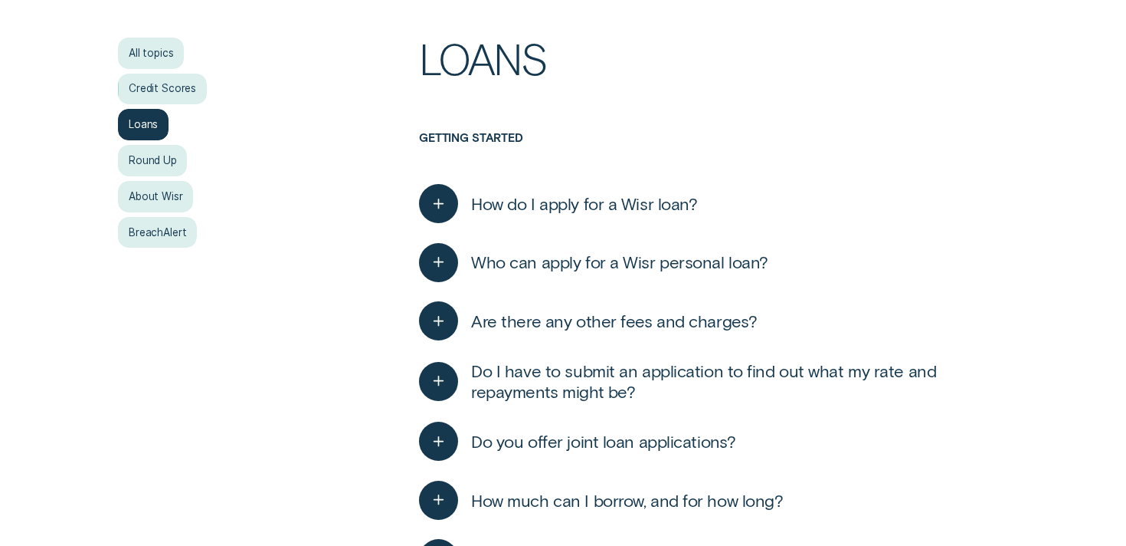
scroll to position [413, 0]
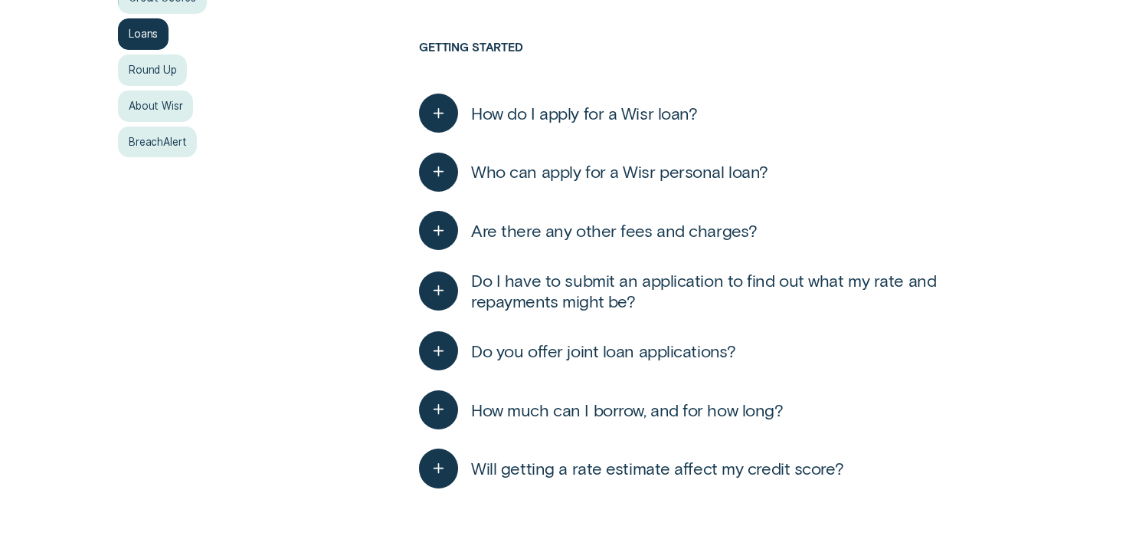
click at [437, 137] on div "How do I apply for a Wisr loan? You can apply for a Wisr loan in minutes! The f…" at bounding box center [713, 113] width 589 height 59
click at [431, 218] on div "button" at bounding box center [438, 230] width 39 height 39
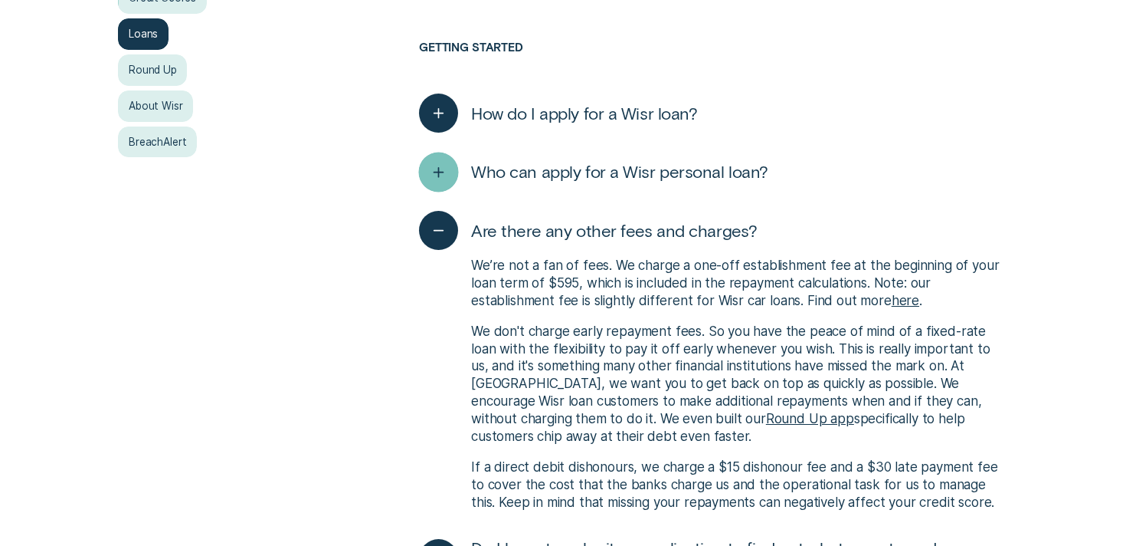
click at [437, 162] on icon "button" at bounding box center [439, 172] width 20 height 24
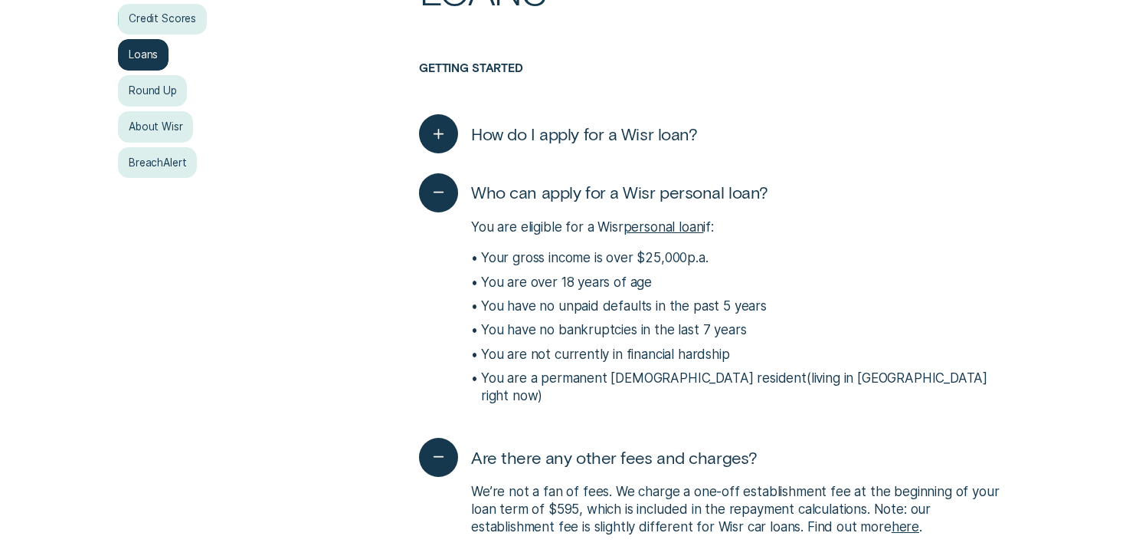
scroll to position [382, 0]
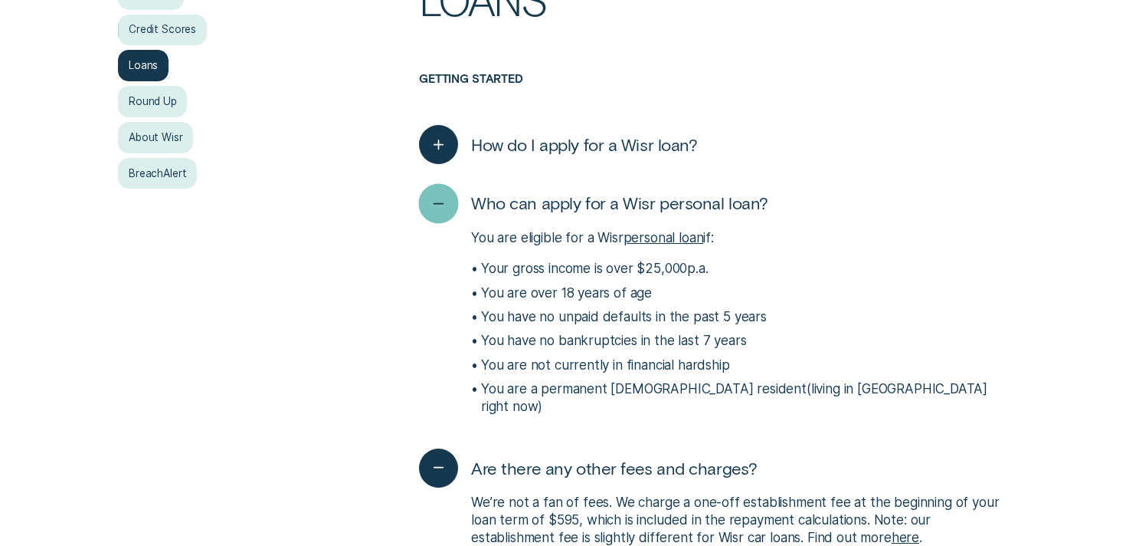
click at [429, 204] on icon "button" at bounding box center [439, 204] width 20 height 24
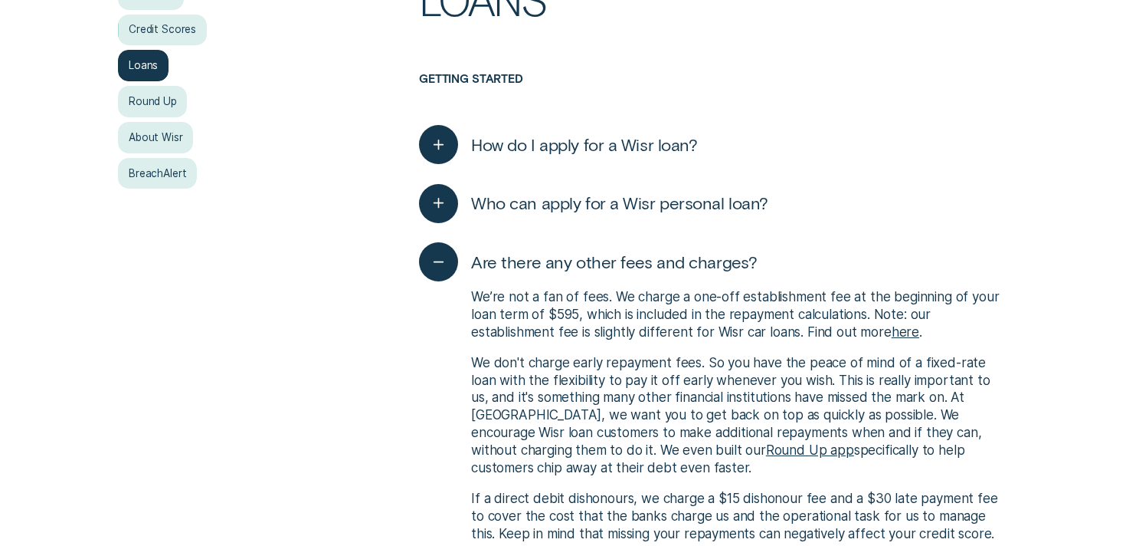
click at [542, 197] on span "Who can apply for a Wisr personal loan?" at bounding box center [619, 202] width 297 height 21
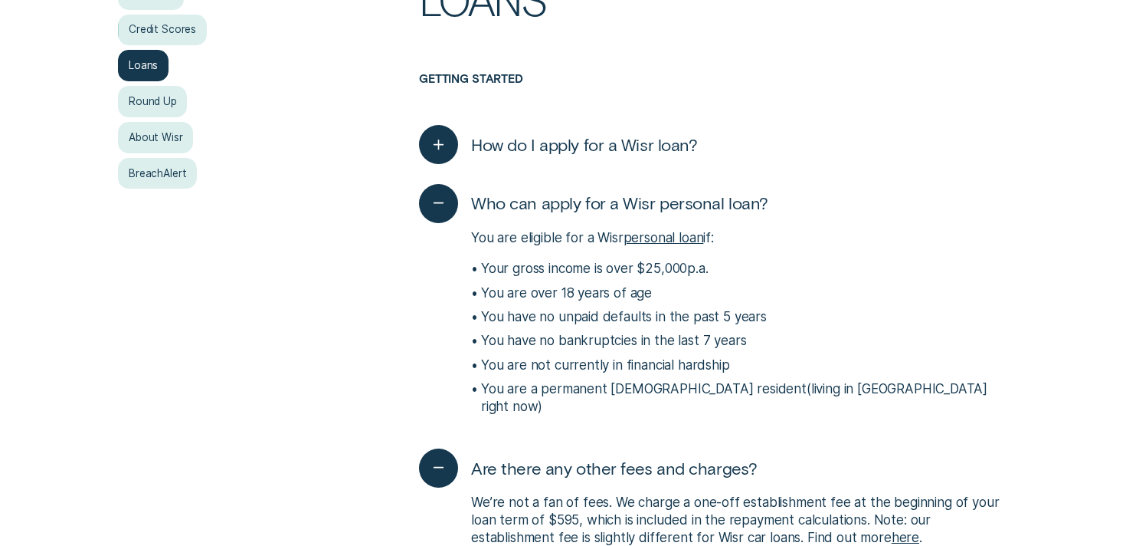
click at [492, 145] on span "How do I apply for a Wisr loan?" at bounding box center [584, 144] width 226 height 21
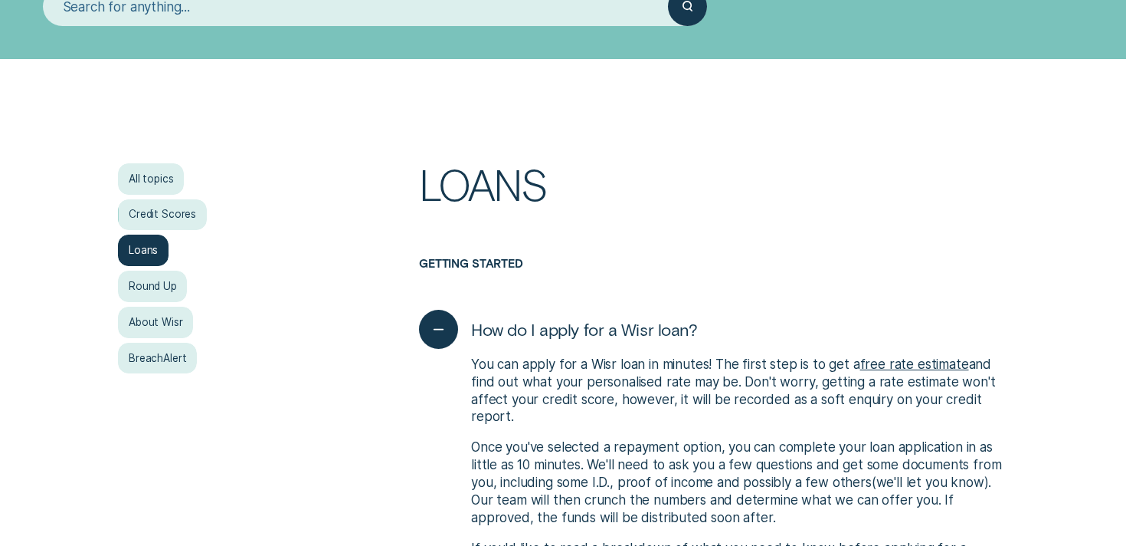
scroll to position [0, 0]
